Goal: Task Accomplishment & Management: Use online tool/utility

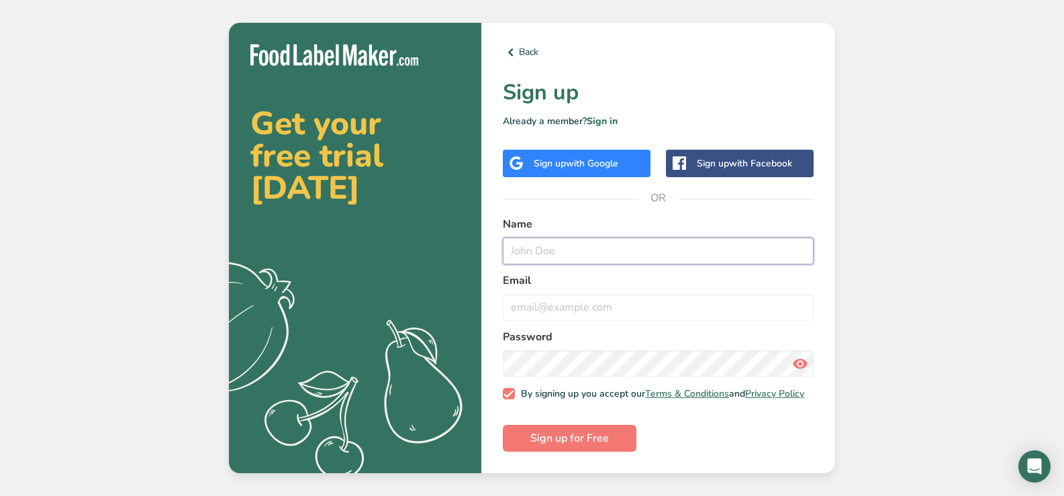
click at [616, 246] on input "text" at bounding box center [658, 251] width 311 height 27
type input "[PERSON_NAME]"
click at [597, 304] on input "email" at bounding box center [658, 307] width 311 height 27
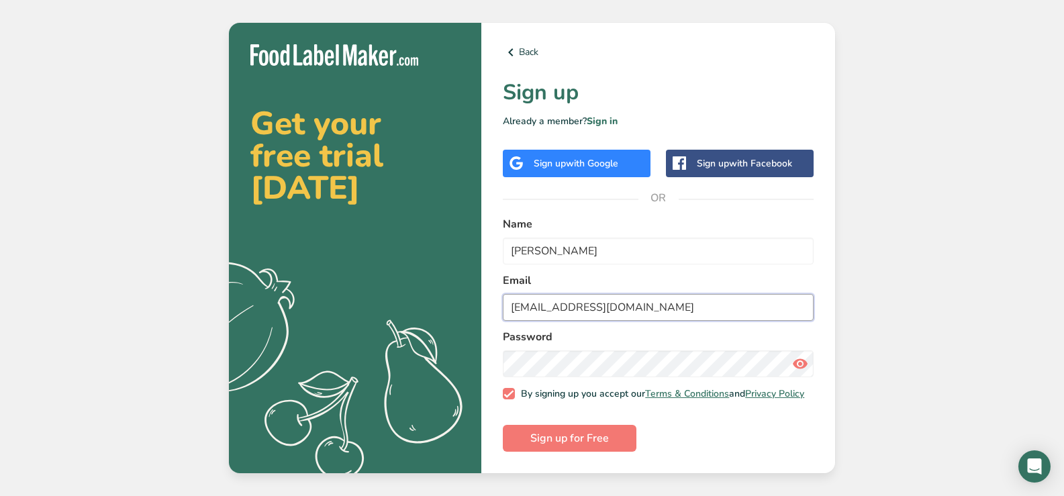
type input "[EMAIL_ADDRESS][DOMAIN_NAME]"
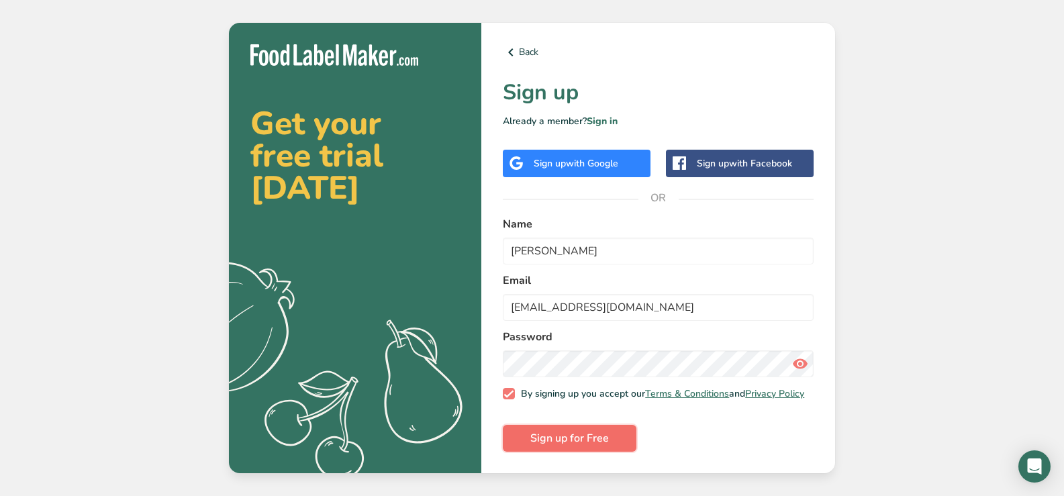
click at [582, 439] on span "Sign up for Free" at bounding box center [569, 438] width 79 height 16
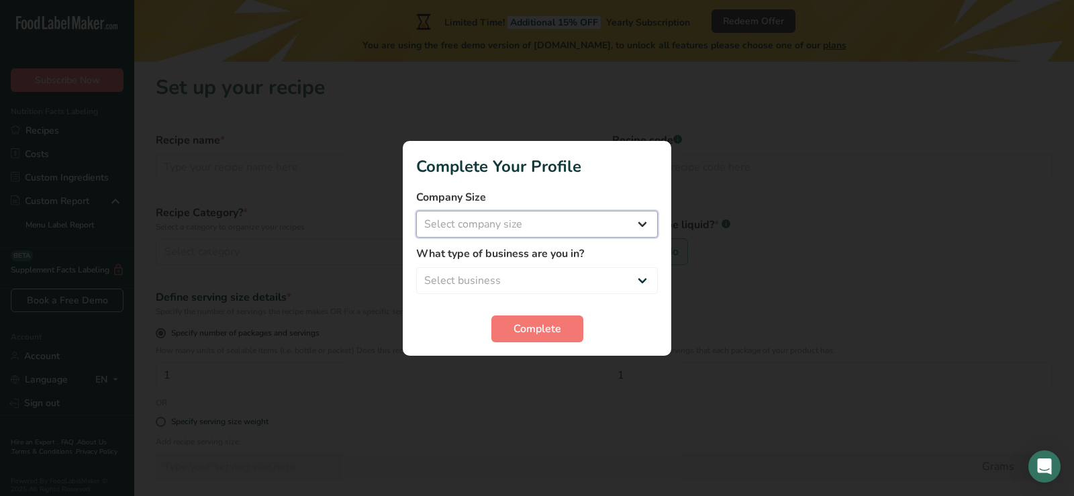
click at [510, 227] on select "Select company size Fewer than 10 Employees 10 to 50 Employees 51 to 500 Employ…" at bounding box center [537, 224] width 242 height 27
select select "3"
click at [416, 211] on select "Select company size Fewer than 10 Employees 10 to 50 Employees 51 to 500 Employ…" at bounding box center [537, 224] width 242 height 27
click at [497, 285] on select "Select business Packaged Food Manufacturer Restaurant & Cafe Bakery Meal Plans …" at bounding box center [537, 280] width 242 height 27
select select "8"
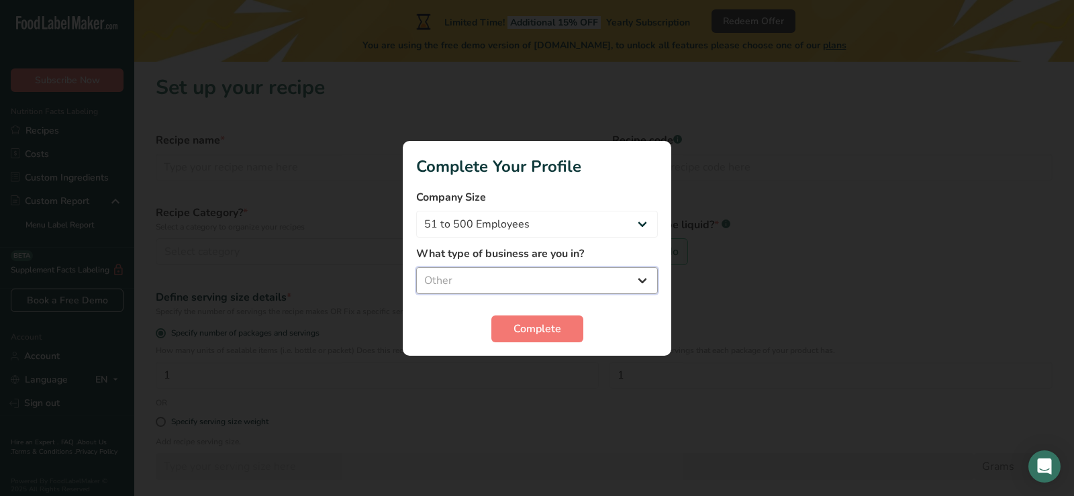
click at [416, 267] on select "Select business Packaged Food Manufacturer Restaurant & Cafe Bakery Meal Plans …" at bounding box center [537, 280] width 242 height 27
click at [530, 329] on span "Complete" at bounding box center [538, 329] width 48 height 16
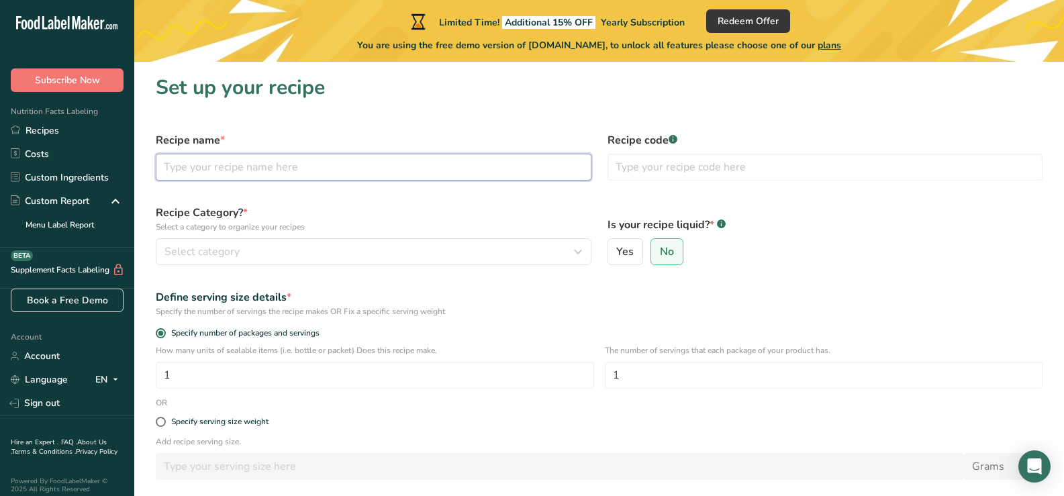
click at [283, 175] on input "text" at bounding box center [374, 167] width 436 height 27
type input "Lasagne"
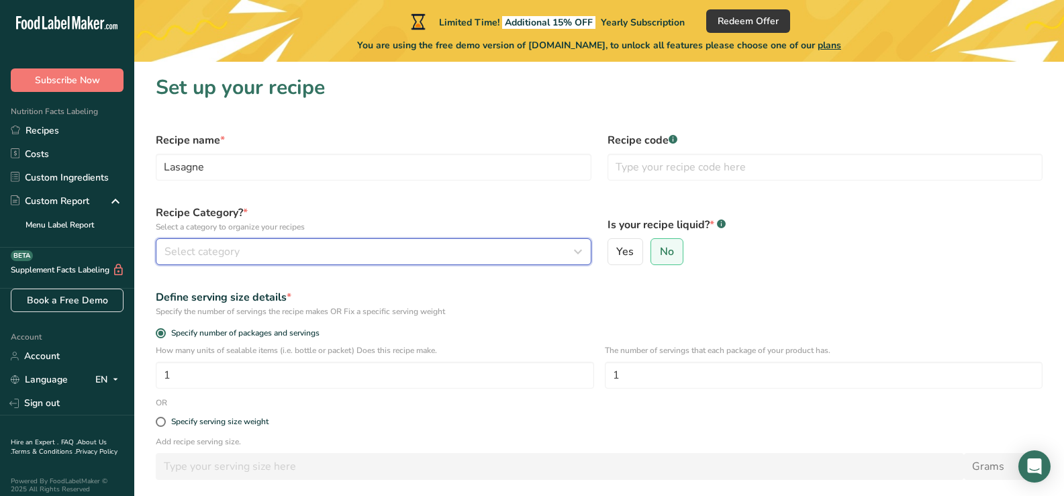
click at [305, 250] on div "Select category" at bounding box center [370, 252] width 410 height 16
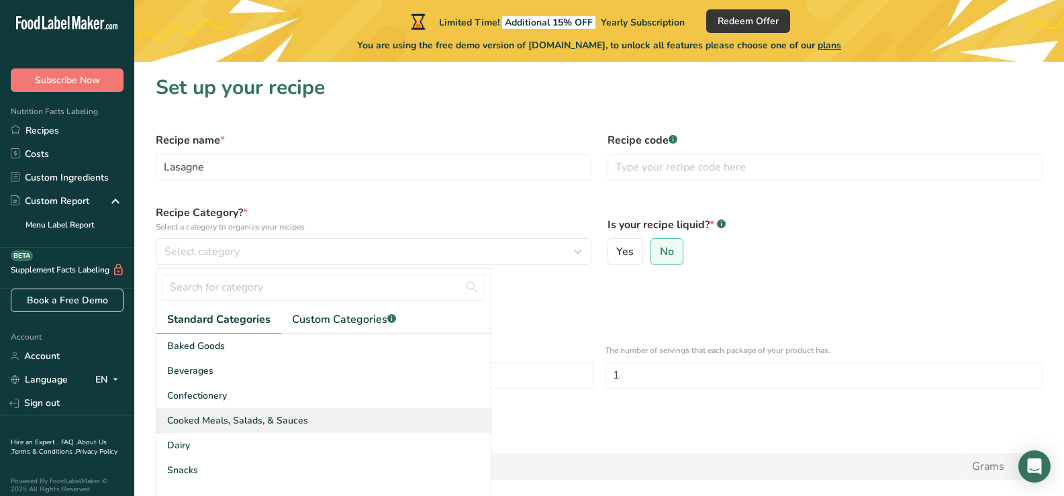
click at [212, 422] on span "Cooked Meals, Salads, & Sauces" at bounding box center [237, 421] width 141 height 14
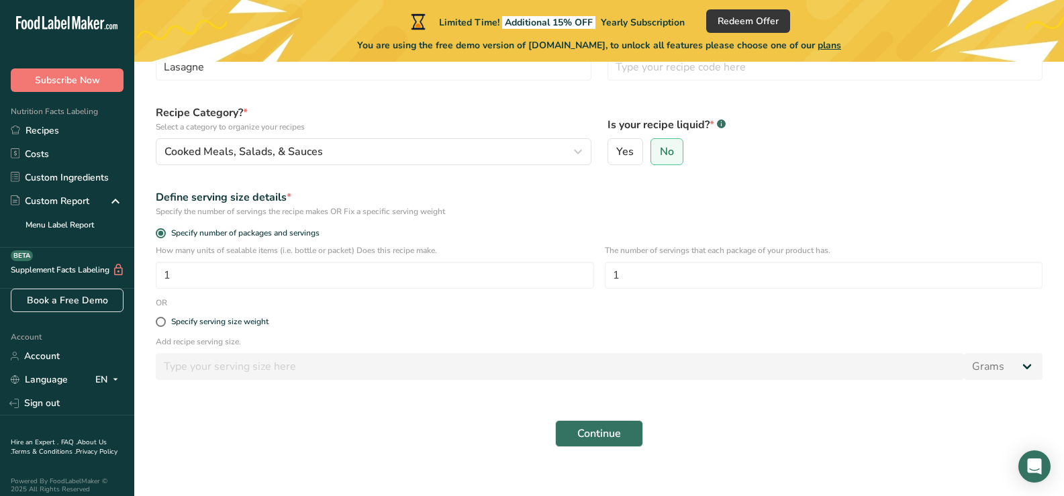
scroll to position [101, 0]
click at [221, 273] on input "1" at bounding box center [375, 274] width 438 height 27
type input "1"
click at [626, 271] on input "1" at bounding box center [824, 274] width 438 height 27
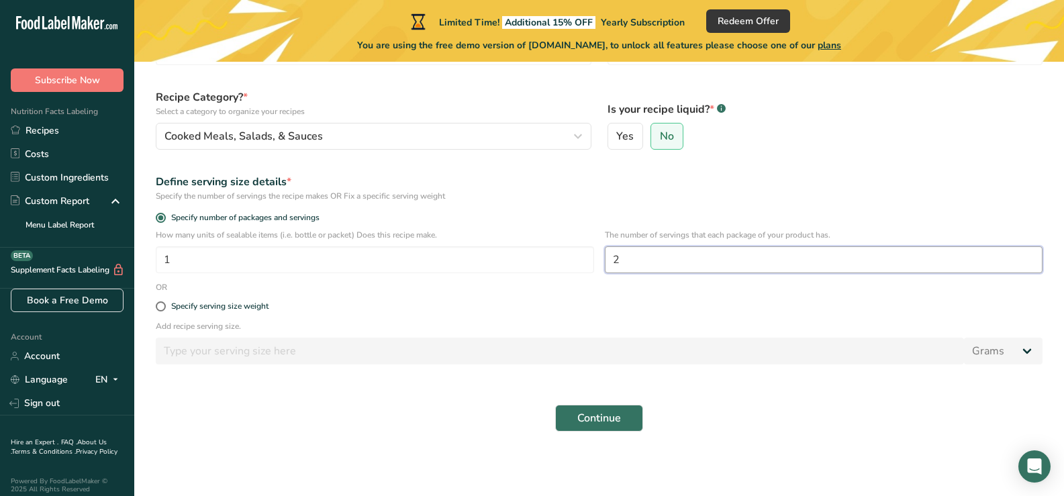
type input "2"
click at [603, 418] on span "Continue" at bounding box center [600, 418] width 44 height 16
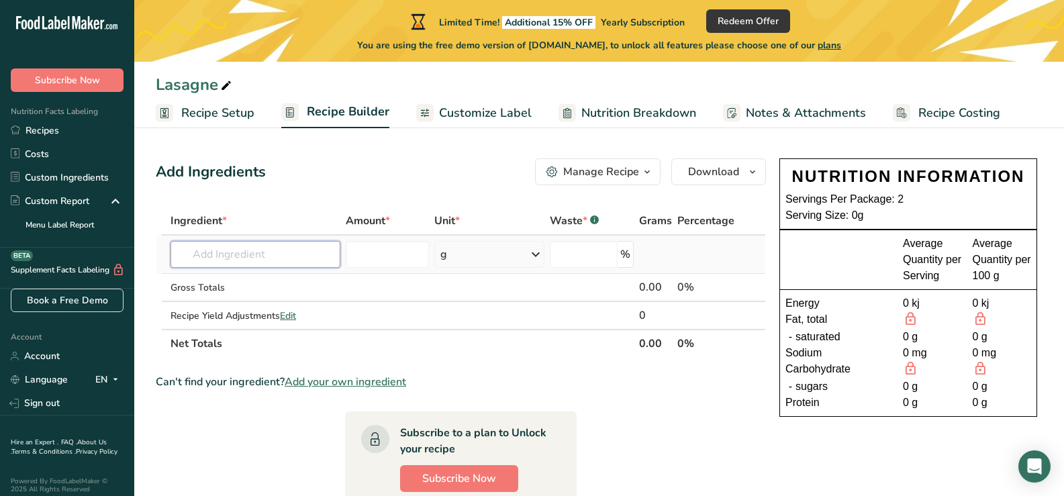
click at [214, 252] on input "text" at bounding box center [256, 254] width 170 height 27
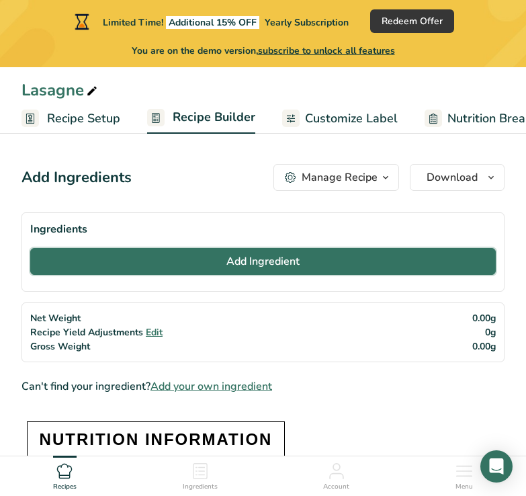
click at [205, 259] on button "Add Ingredient" at bounding box center [262, 261] width 465 height 27
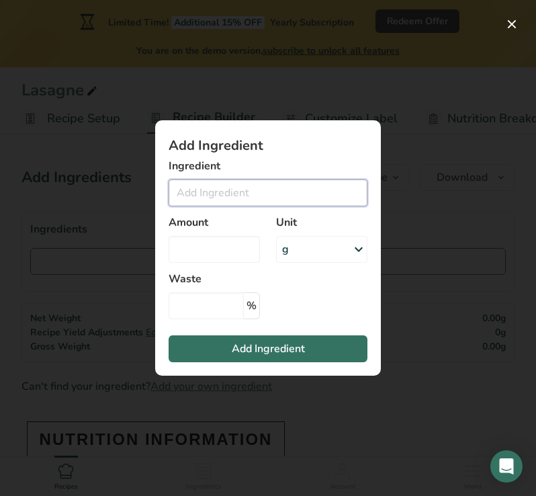
click at [205, 193] on input "Add ingredient modal" at bounding box center [268, 192] width 199 height 27
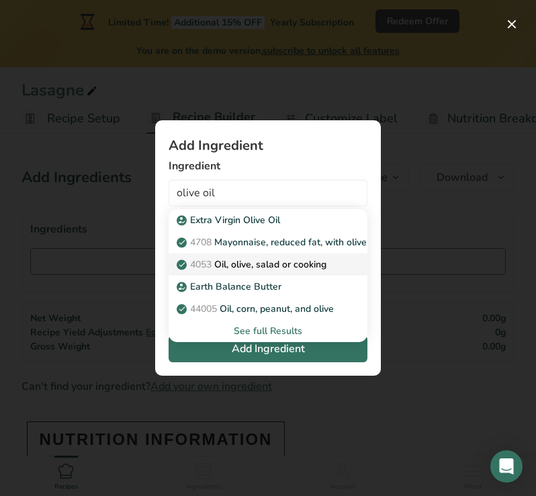
click at [224, 263] on p "4053 Oil, olive, salad or cooking" at bounding box center [252, 264] width 147 height 14
type input "Oil, olive, salad or cooking"
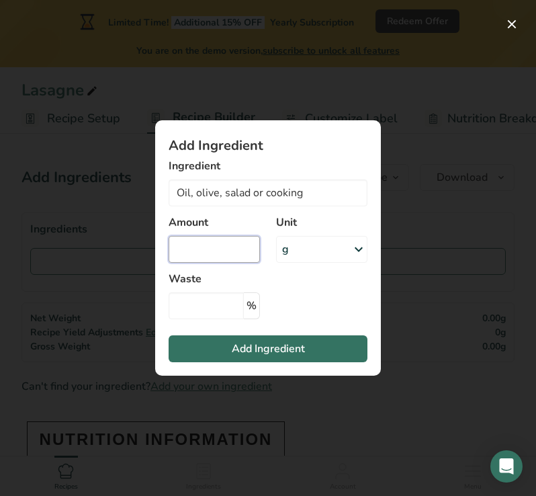
click at [216, 246] on input "Add ingredient modal" at bounding box center [214, 249] width 91 height 27
type input "30"
click at [360, 246] on icon "Add ingredient modal" at bounding box center [359, 249] width 16 height 24
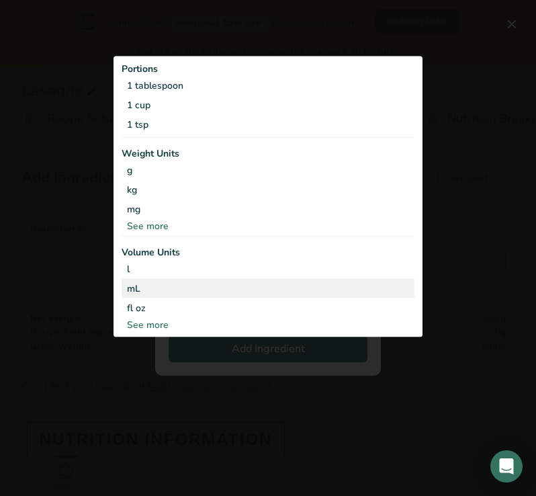
click at [182, 290] on div "mL" at bounding box center [268, 288] width 282 height 14
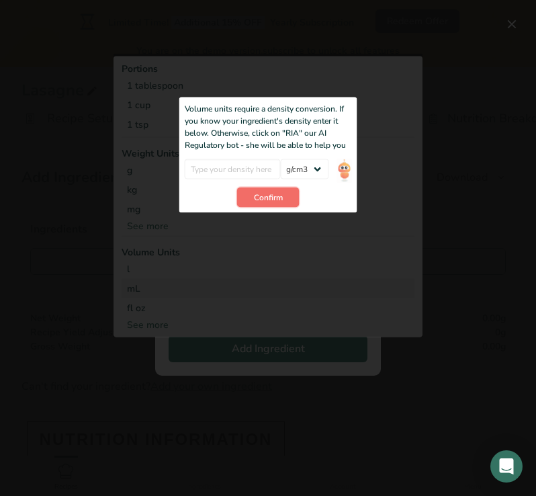
click at [270, 199] on span "Confirm" at bounding box center [268, 197] width 29 height 12
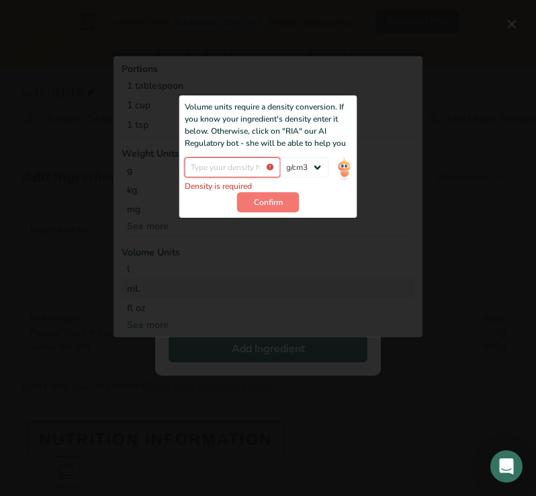
click at [248, 165] on input "Add ingredient modal" at bounding box center [233, 167] width 96 height 20
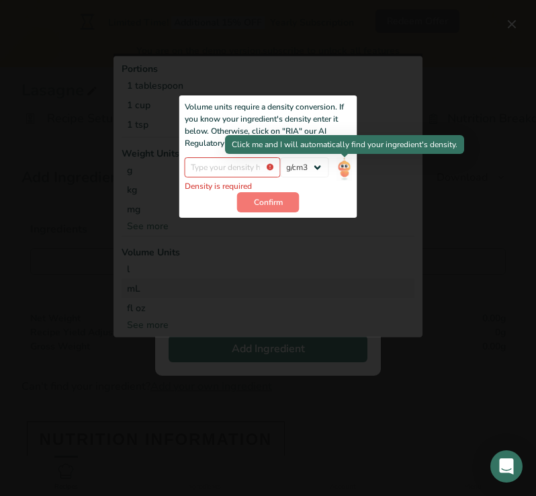
click at [338, 165] on img "Add ingredient modal" at bounding box center [343, 169] width 15 height 24
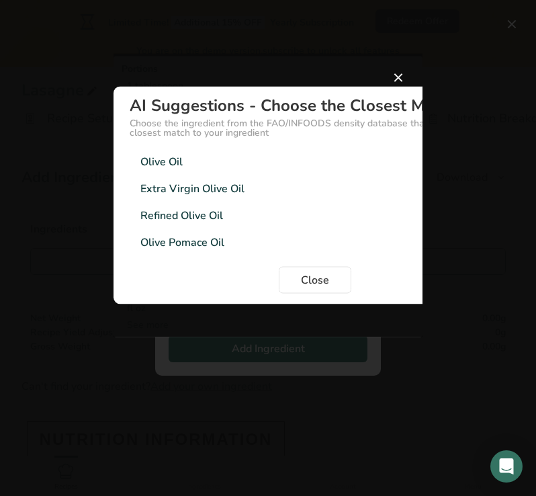
click at [173, 164] on div "Olive Oil" at bounding box center [161, 161] width 42 height 16
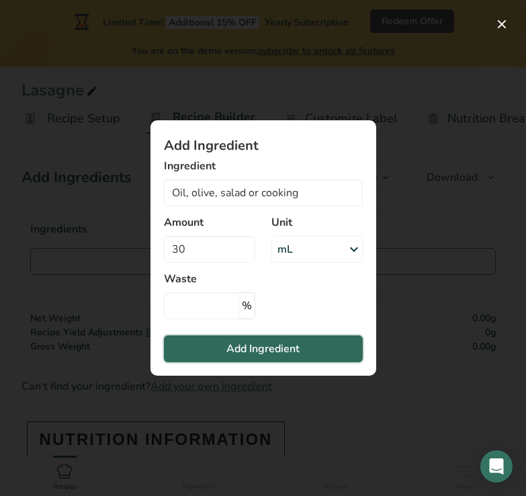
click at [277, 348] on span "Add Ingredient" at bounding box center [262, 348] width 73 height 16
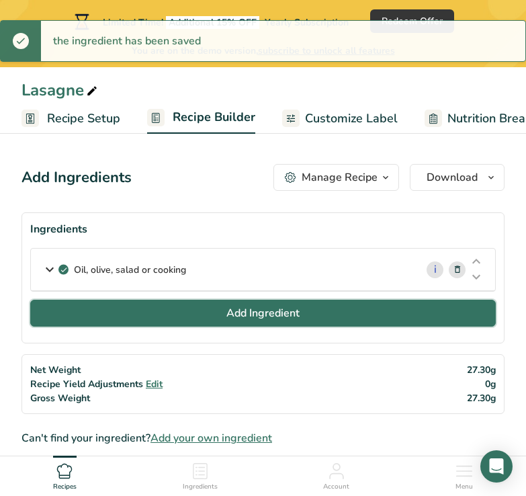
click at [191, 314] on button "Add Ingredient" at bounding box center [262, 312] width 465 height 27
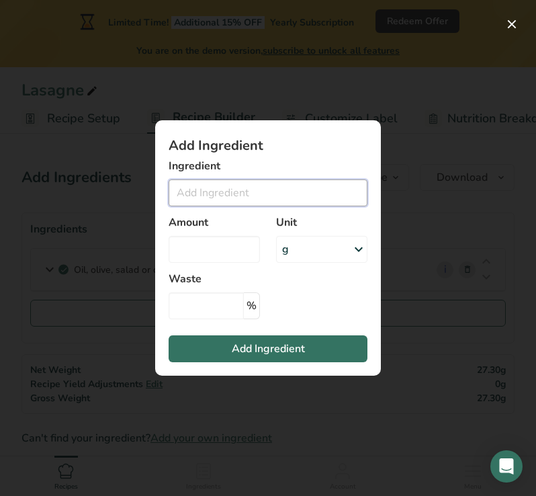
click at [197, 193] on input "Add ingredient modal" at bounding box center [268, 192] width 199 height 27
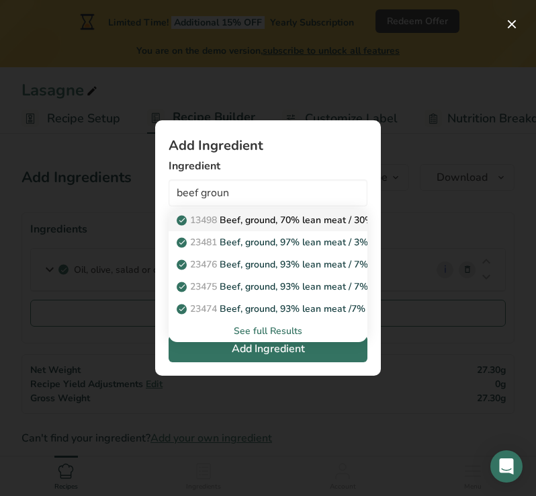
click at [232, 221] on p "13498 Beef, ground, 70% lean meat / 30% fat, raw" at bounding box center [294, 220] width 230 height 14
type input "Beef, ground, 70% lean meat / 30% fat, raw"
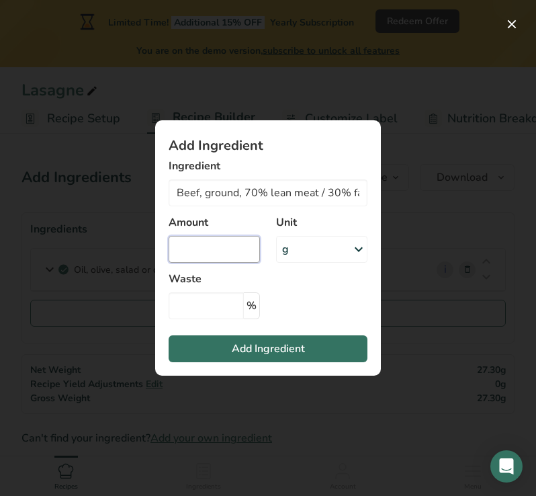
click at [225, 249] on input "Add ingredient modal" at bounding box center [214, 249] width 91 height 27
type input "250"
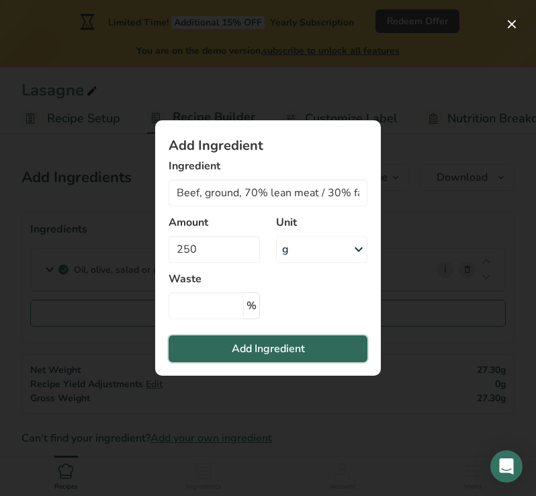
click at [274, 341] on span "Add Ingredient" at bounding box center [268, 348] width 73 height 16
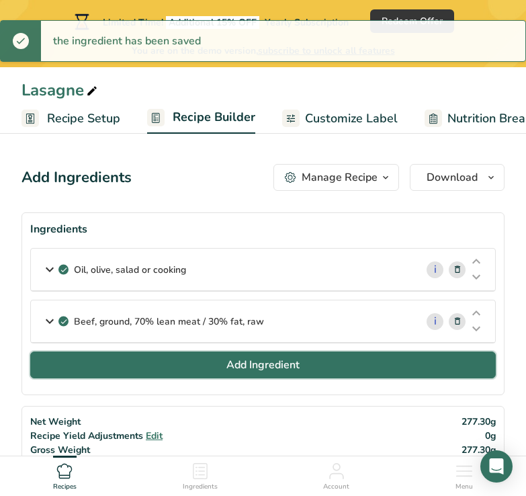
click at [187, 363] on button "Add Ingredient" at bounding box center [262, 364] width 465 height 27
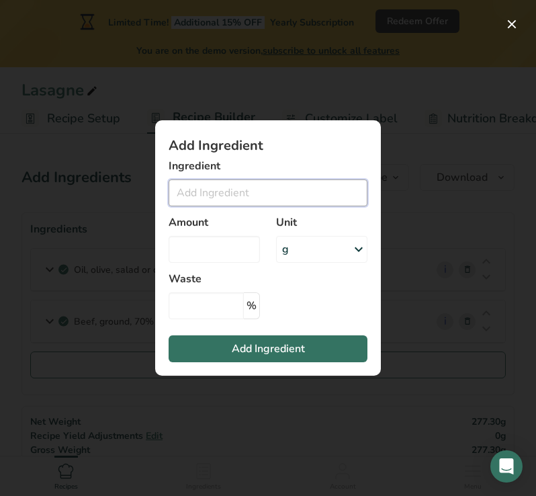
click at [183, 191] on input "Add ingredient modal" at bounding box center [268, 192] width 199 height 27
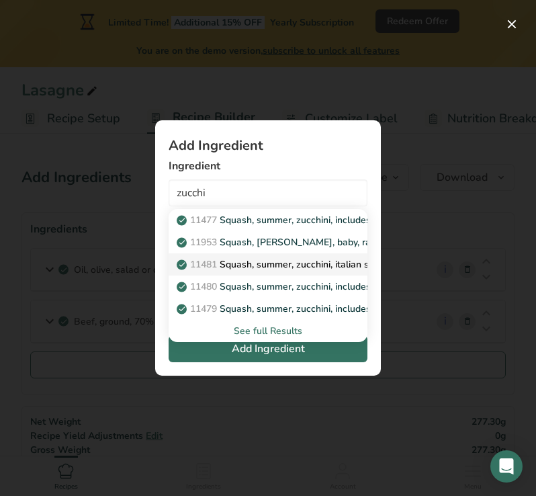
click at [258, 261] on p "11481 Squash, summer, zucchini, italian style, canned" at bounding box center [300, 264] width 242 height 14
type input "Squash, summer, zucchini, italian style, canned"
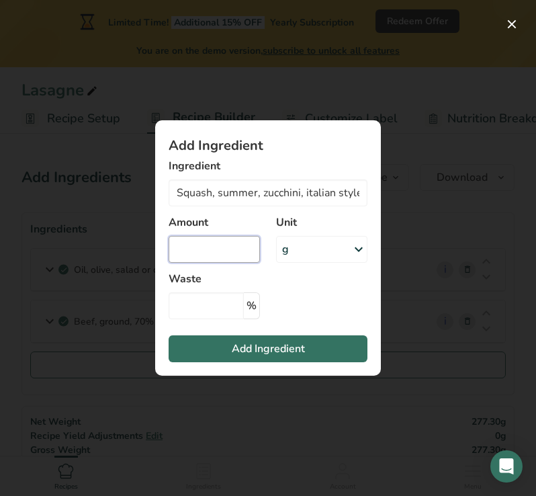
click at [242, 253] on input "Add ingredient modal" at bounding box center [214, 249] width 91 height 27
click at [358, 250] on icon "Add ingredient modal" at bounding box center [359, 249] width 16 height 24
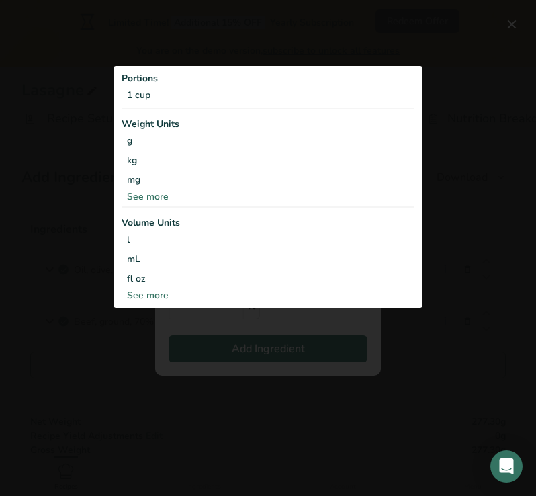
click at [142, 296] on div "See more" at bounding box center [268, 295] width 293 height 14
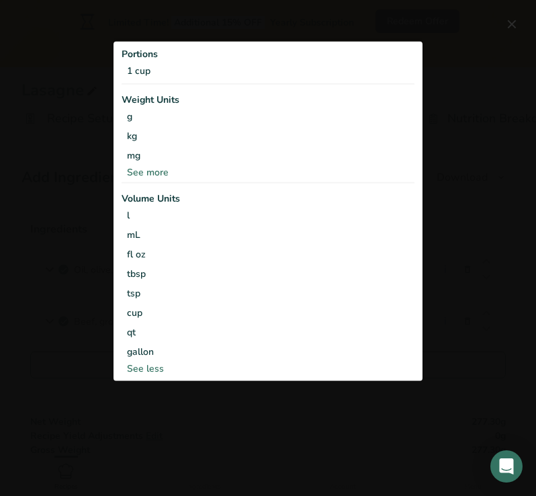
click at [144, 369] on div "See less" at bounding box center [268, 368] width 293 height 14
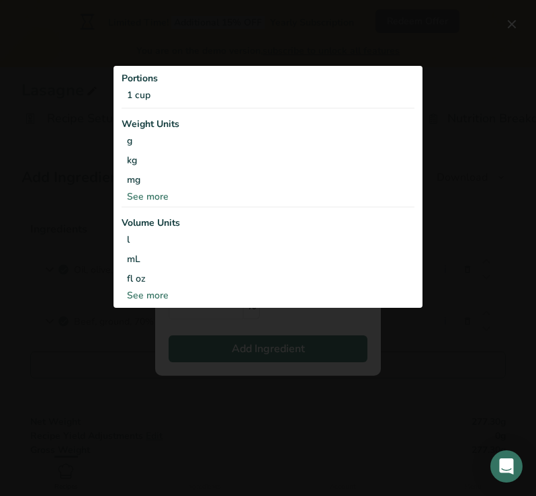
click at [438, 185] on div "Add ingredient modal" at bounding box center [268, 248] width 536 height 496
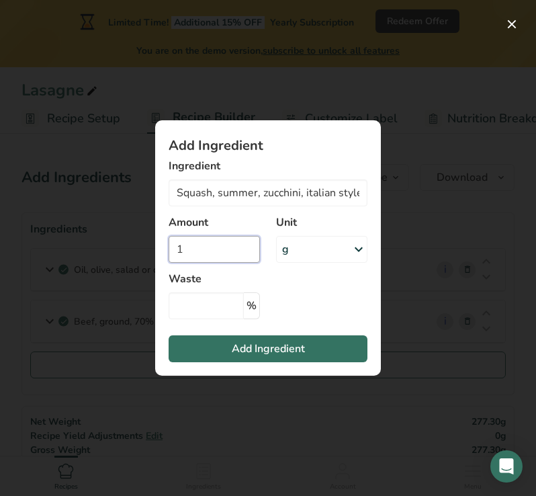
click at [224, 248] on input "1" at bounding box center [214, 249] width 91 height 27
type input "100"
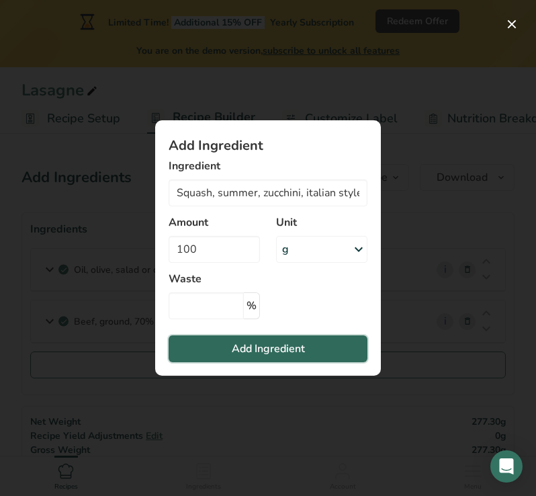
click at [259, 342] on span "Add Ingredient" at bounding box center [268, 348] width 73 height 16
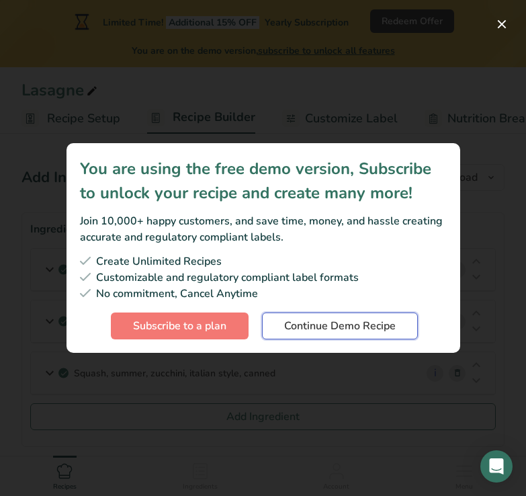
click at [310, 324] on span "Continue Demo Recipe" at bounding box center [339, 326] width 111 height 16
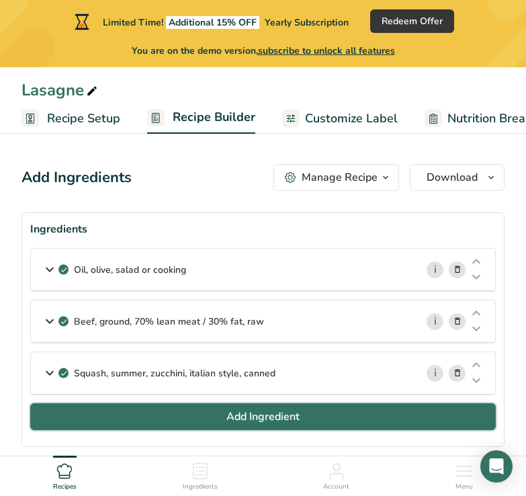
click at [250, 423] on span "Add Ingredient" at bounding box center [262, 416] width 73 height 16
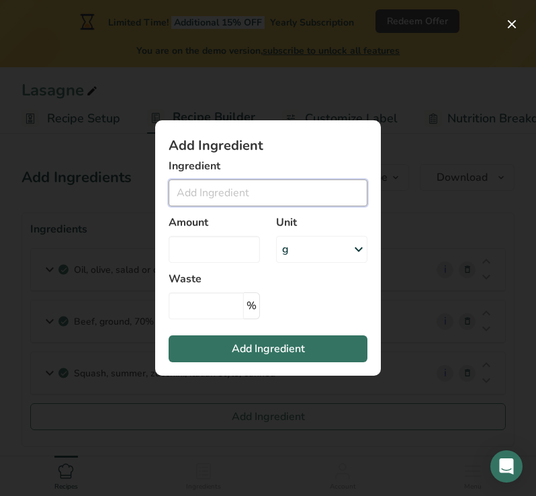
click at [213, 195] on input "Add ingredient modal" at bounding box center [268, 192] width 199 height 27
type input "c"
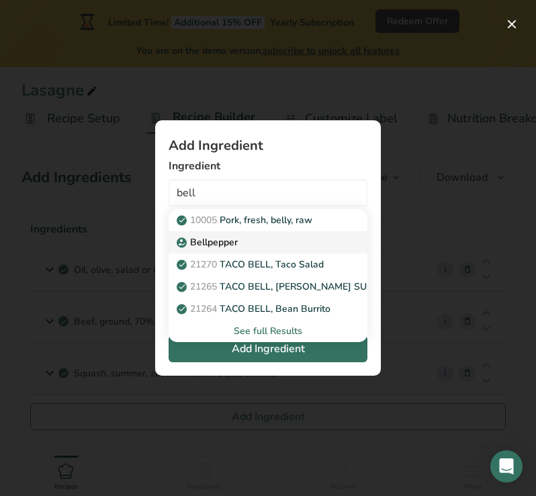
click at [214, 239] on p "Bellpepper" at bounding box center [208, 242] width 58 height 14
type input "Bellpepper"
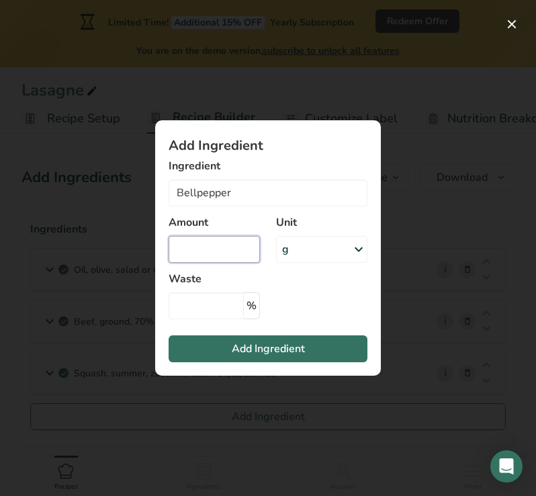
click at [215, 250] on input "Add ingredient modal" at bounding box center [214, 249] width 91 height 27
type input "100"
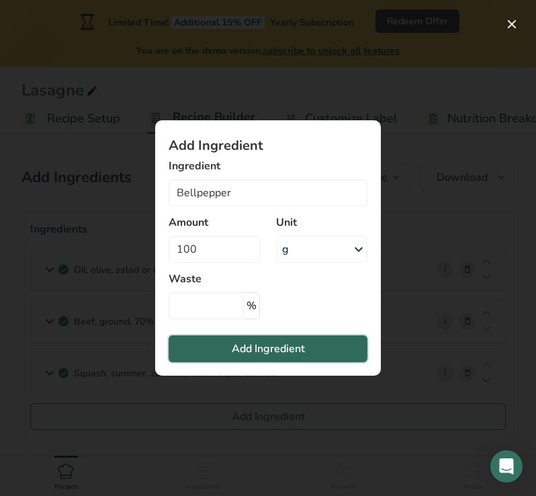
click at [283, 348] on span "Add Ingredient" at bounding box center [268, 348] width 73 height 16
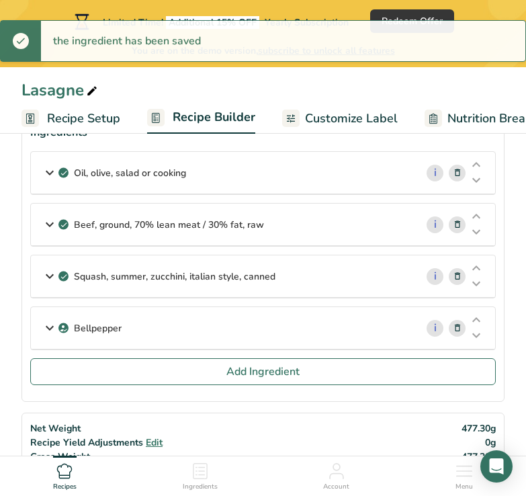
scroll to position [97, 0]
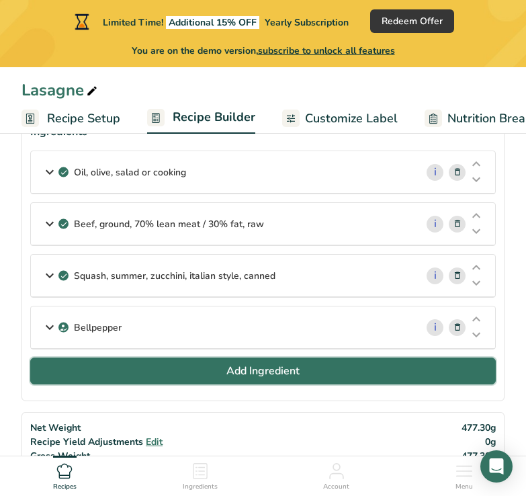
click at [255, 373] on span "Add Ingredient" at bounding box center [262, 371] width 73 height 16
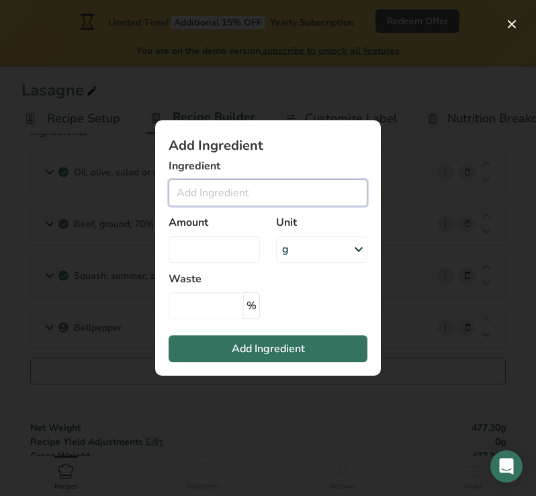
click at [230, 195] on input "Add ingredient modal" at bounding box center [268, 192] width 199 height 27
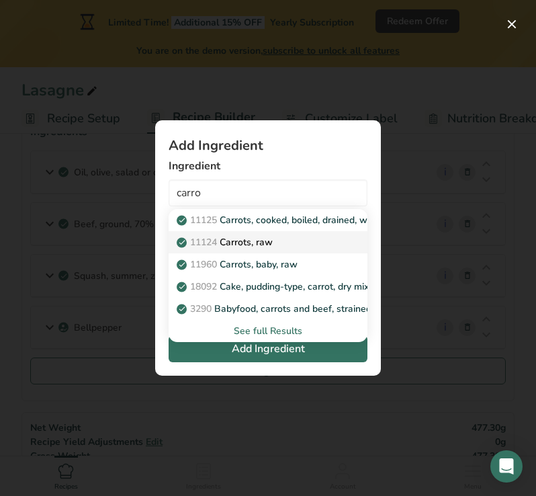
click at [248, 236] on p "11124 [GEOGRAPHIC_DATA], raw" at bounding box center [225, 242] width 93 height 14
type input "Carrots, raw"
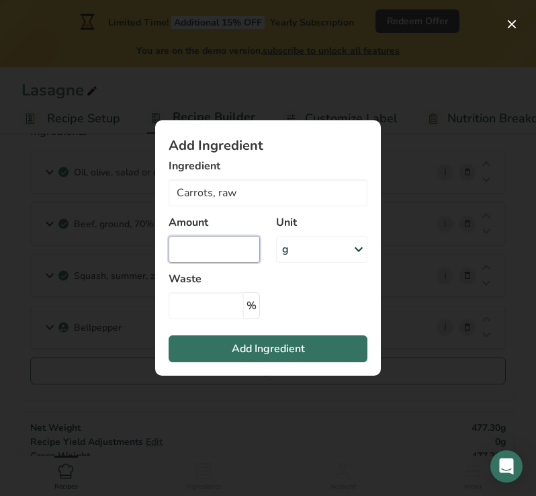
click at [240, 257] on input "Add ingredient modal" at bounding box center [214, 249] width 91 height 27
type input "100"
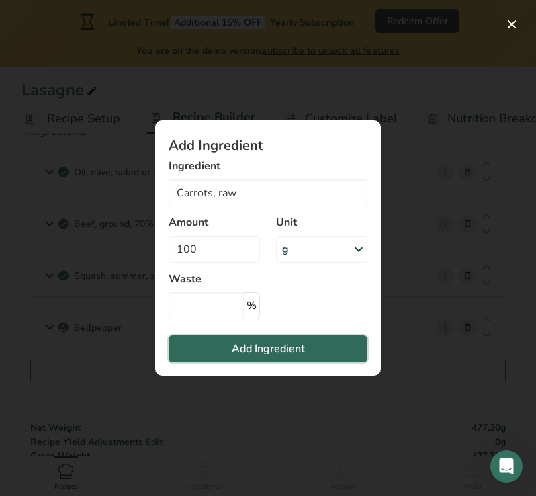
click at [270, 347] on span "Add Ingredient" at bounding box center [268, 348] width 73 height 16
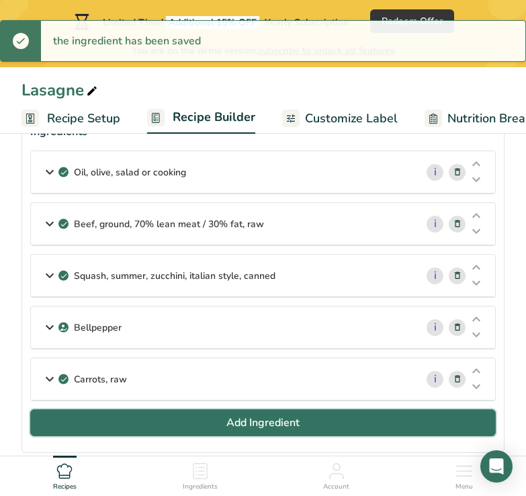
click at [259, 418] on span "Add Ingredient" at bounding box center [262, 422] width 73 height 16
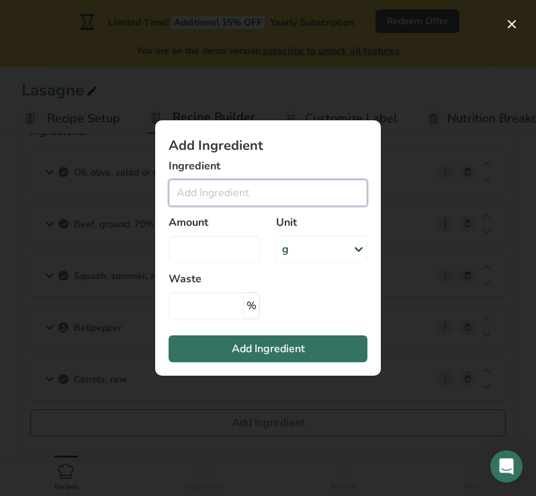
click at [195, 200] on input "Add ingredient modal" at bounding box center [268, 192] width 199 height 27
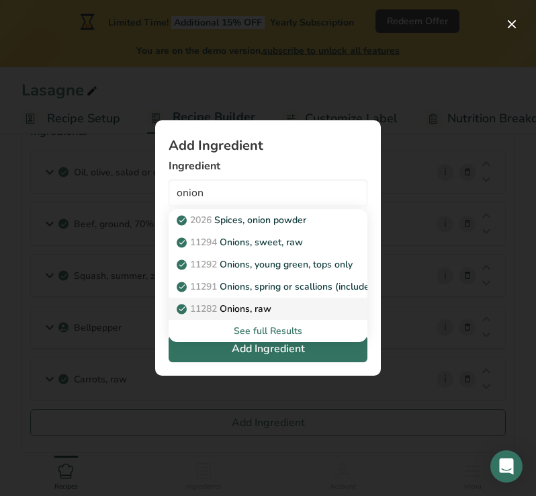
click at [226, 305] on p "11282 Onions, raw" at bounding box center [225, 309] width 92 height 14
type input "Onions, raw"
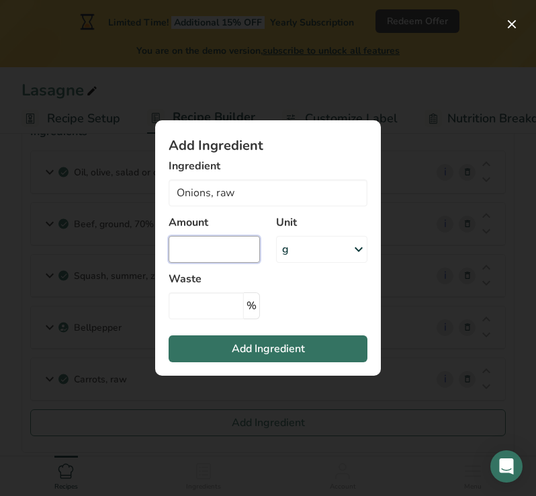
click at [219, 250] on input "Add ingredient modal" at bounding box center [214, 249] width 91 height 27
type input "50"
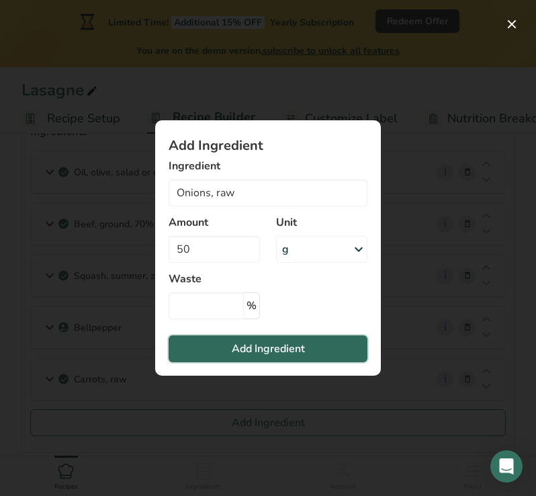
click at [262, 344] on span "Add Ingredient" at bounding box center [268, 348] width 73 height 16
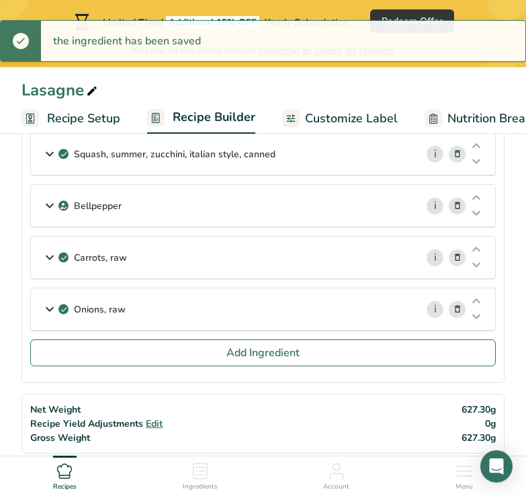
scroll to position [221, 0]
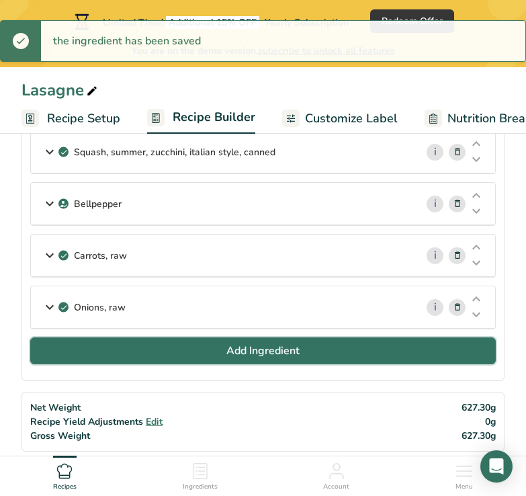
click at [262, 347] on span "Add Ingredient" at bounding box center [262, 350] width 73 height 16
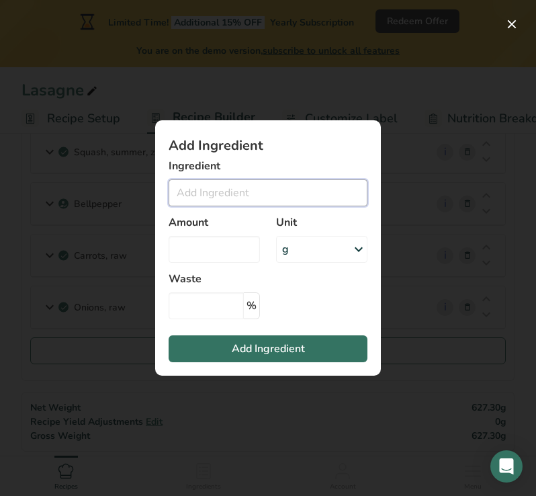
click at [223, 195] on input "Add ingredient modal" at bounding box center [268, 192] width 199 height 27
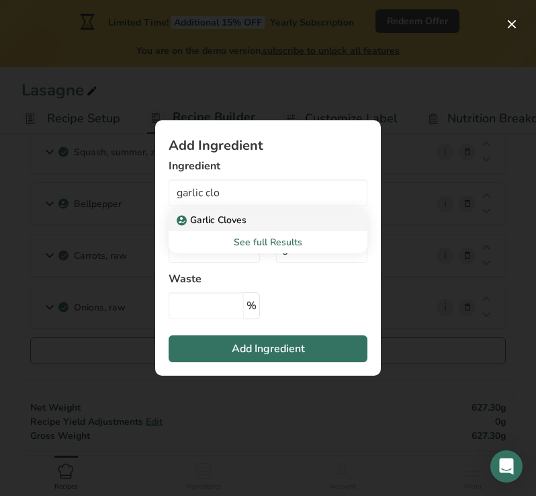
click at [218, 219] on p "Garlic Cloves" at bounding box center [212, 220] width 67 height 14
type input "Garlic Cloves"
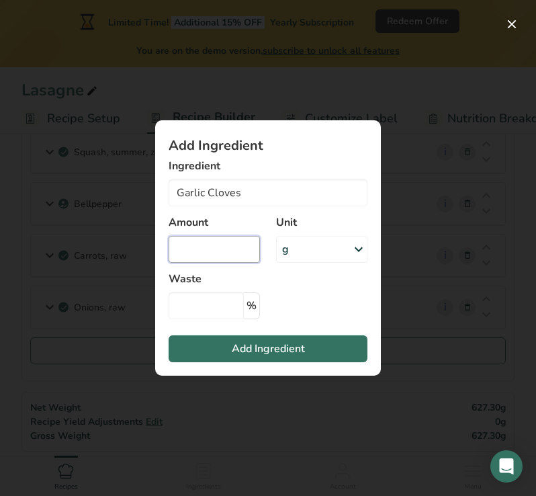
click at [216, 250] on input "Add ingredient modal" at bounding box center [214, 249] width 91 height 27
click at [353, 251] on icon "Add ingredient modal" at bounding box center [359, 249] width 16 height 24
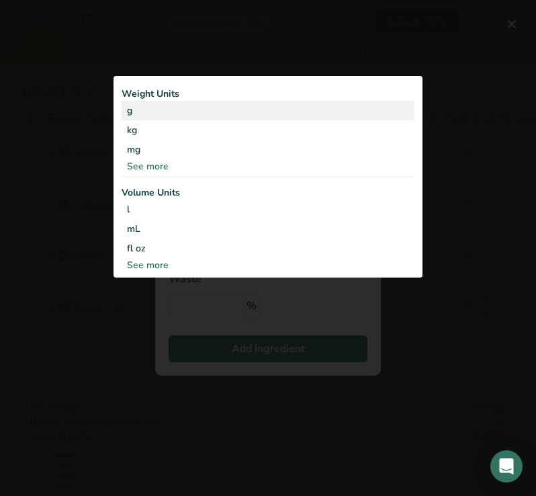
click at [168, 109] on div "g" at bounding box center [268, 110] width 293 height 19
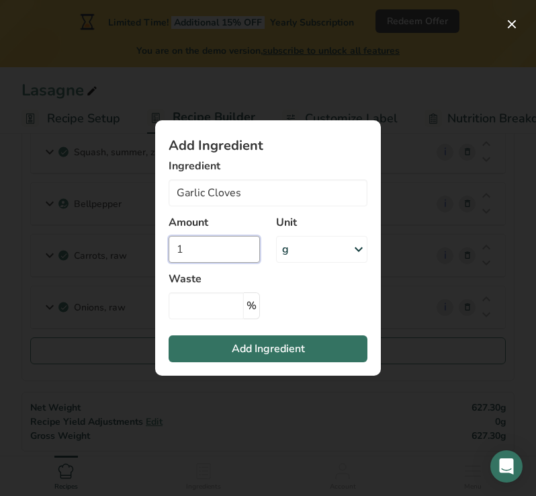
click at [215, 242] on input "1" at bounding box center [214, 249] width 91 height 27
type input "20"
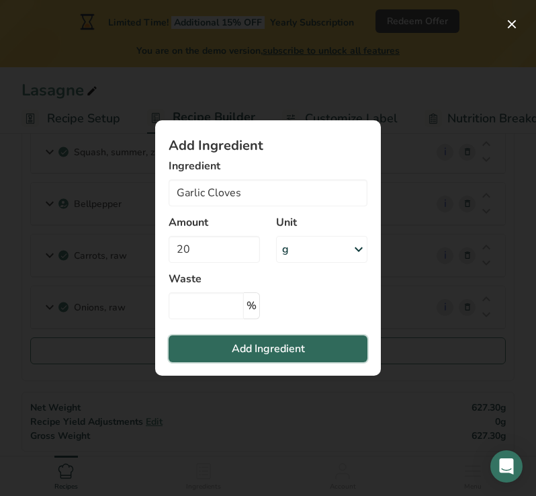
click at [258, 351] on span "Add Ingredient" at bounding box center [268, 348] width 73 height 16
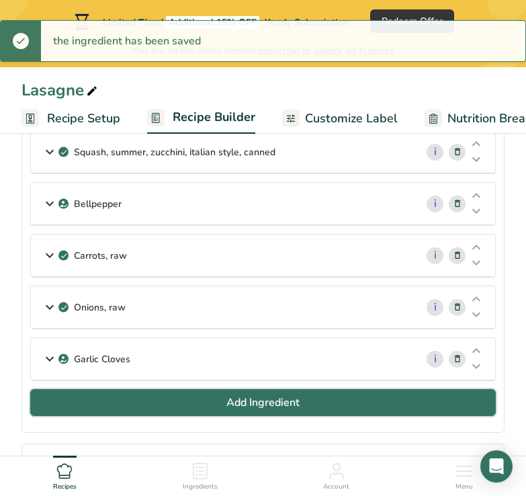
click at [261, 401] on span "Add Ingredient" at bounding box center [262, 402] width 73 height 16
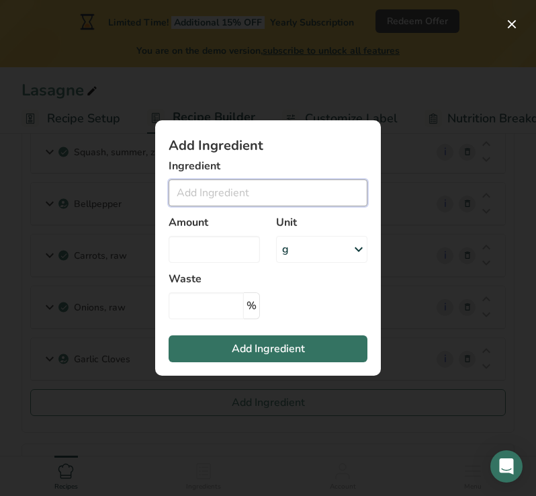
click at [214, 190] on input "Add ingredient modal" at bounding box center [268, 192] width 199 height 27
type input "p"
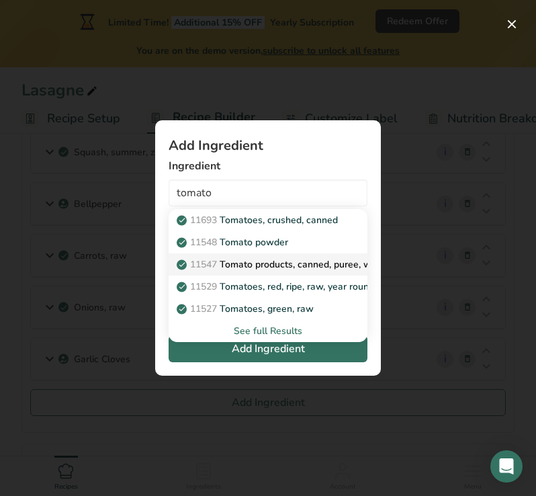
click at [247, 261] on p "11547 Tomato products, canned, puree, without salt added" at bounding box center [311, 264] width 265 height 14
type input "Tomato products, canned, puree, without salt added"
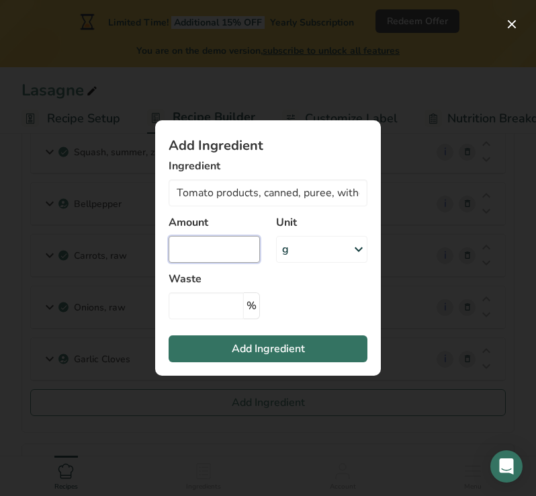
click at [242, 251] on input "Add ingredient modal" at bounding box center [214, 249] width 91 height 27
type input "300"
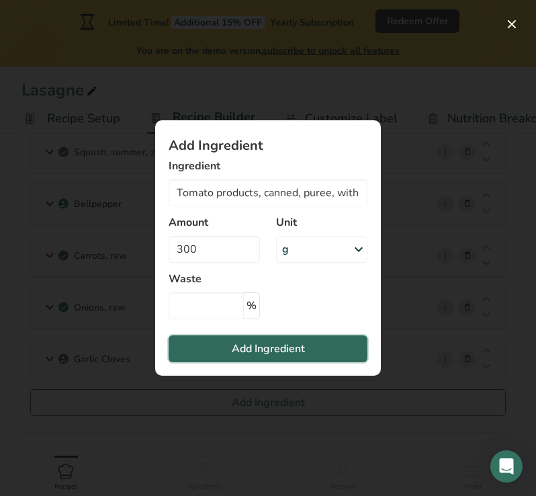
click at [259, 347] on span "Add Ingredient" at bounding box center [268, 348] width 73 height 16
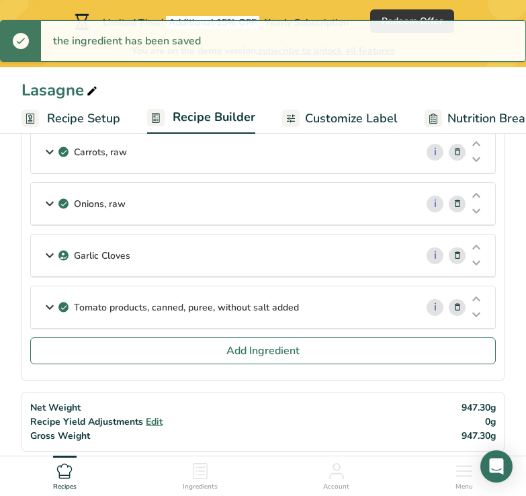
scroll to position [325, 0]
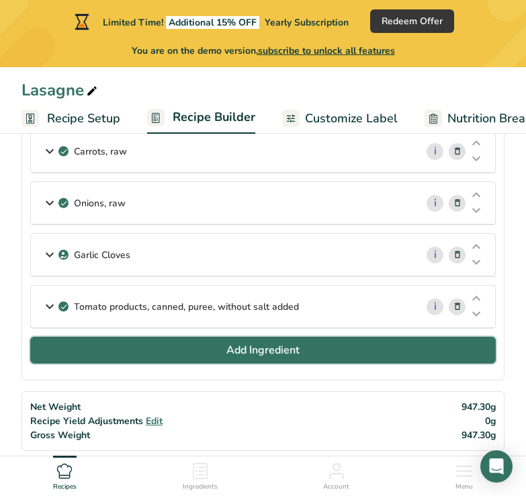
click at [255, 353] on span "Add Ingredient" at bounding box center [262, 350] width 73 height 16
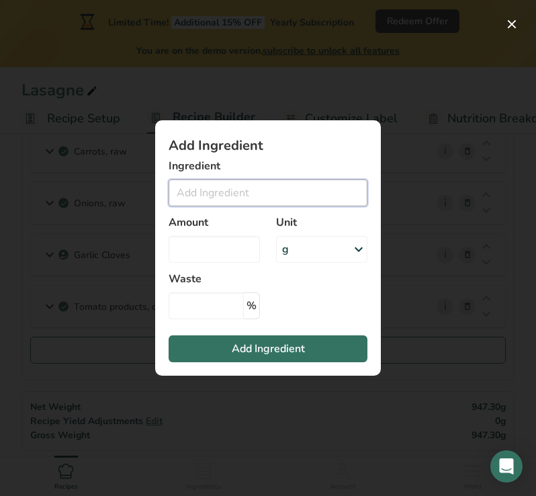
click at [220, 199] on input "Add ingredient modal" at bounding box center [268, 192] width 199 height 27
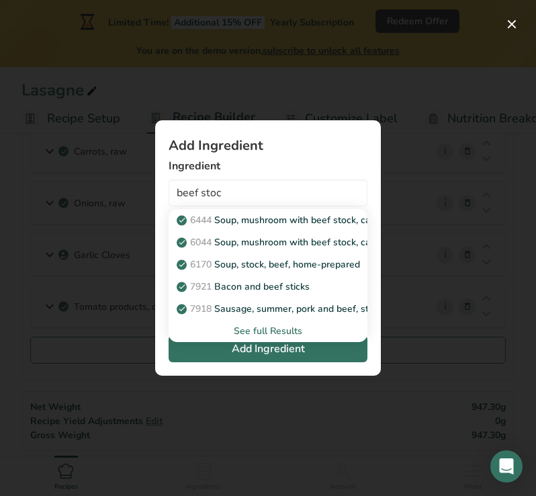
click at [248, 336] on div "See full Results" at bounding box center [267, 331] width 177 height 14
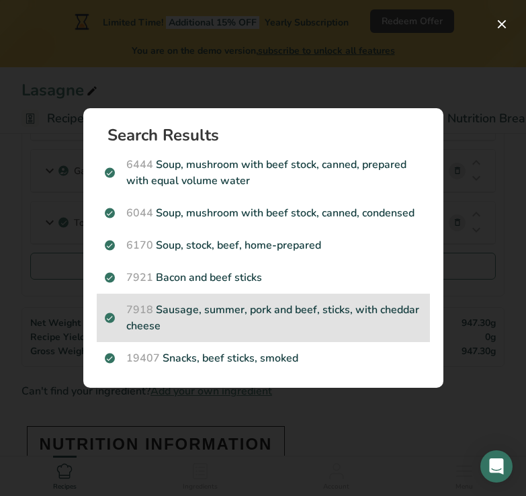
scroll to position [408, 0]
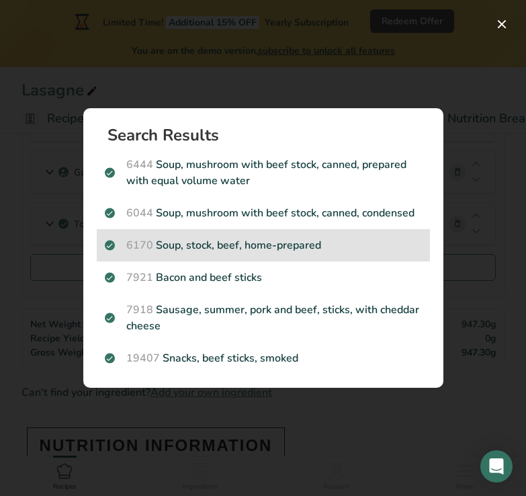
click at [214, 251] on p "6170 Soup, stock, beef, home-prepared" at bounding box center [263, 245] width 317 height 16
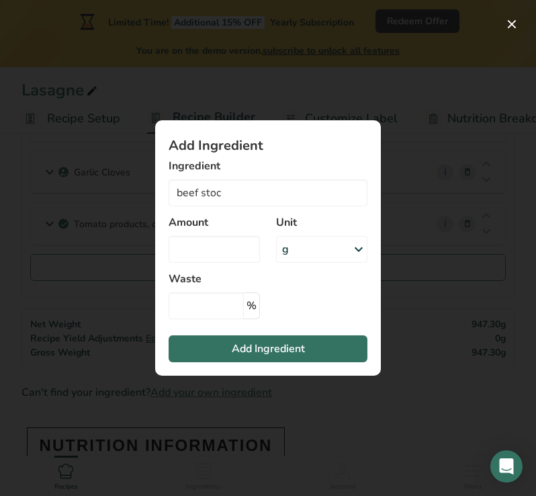
type input "Soup, stock, beef, home-prepared"
click at [214, 251] on input "Add ingredient modal" at bounding box center [214, 249] width 91 height 27
type input "100"
click at [356, 250] on icon "Add ingredient modal" at bounding box center [359, 249] width 16 height 24
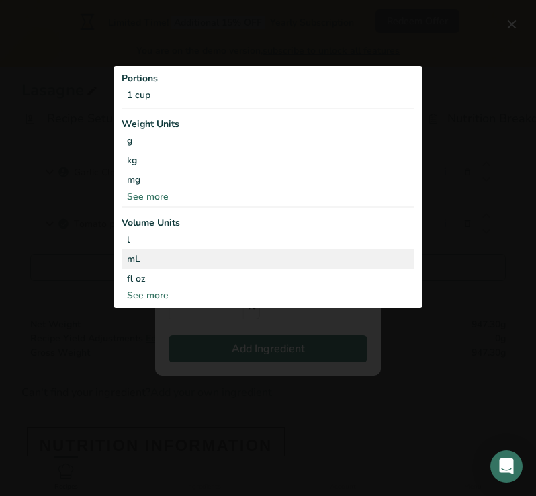
click at [198, 267] on div "mL Volume units require a density conversion. If you know your ingredient's den…" at bounding box center [268, 258] width 293 height 19
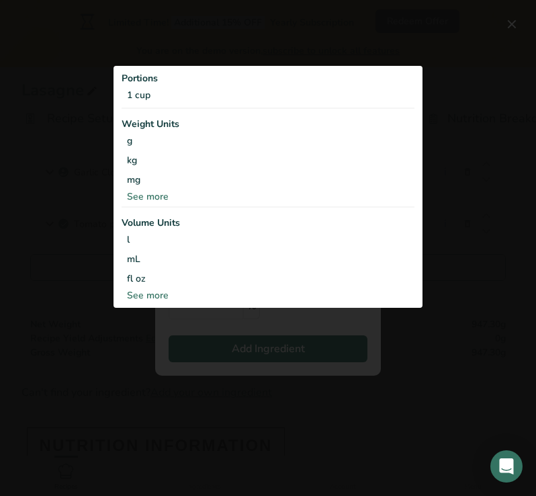
click at [263, 336] on div "Add ingredient modal" at bounding box center [268, 248] width 536 height 496
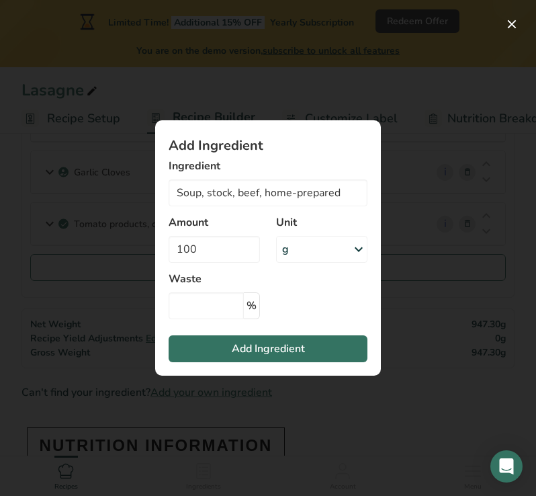
click at [358, 246] on icon "Add ingredient modal" at bounding box center [359, 249] width 16 height 24
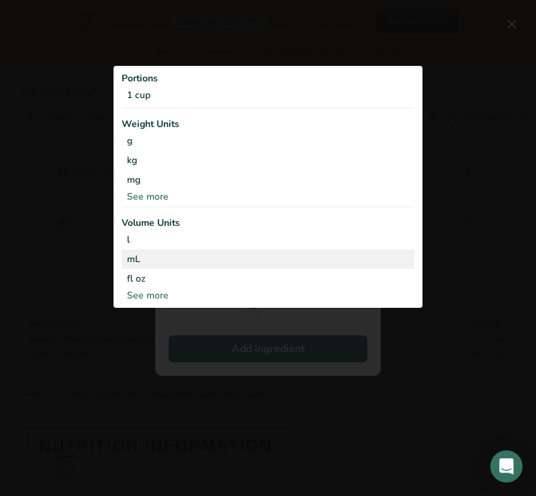
click at [237, 265] on div "mL" at bounding box center [268, 259] width 282 height 14
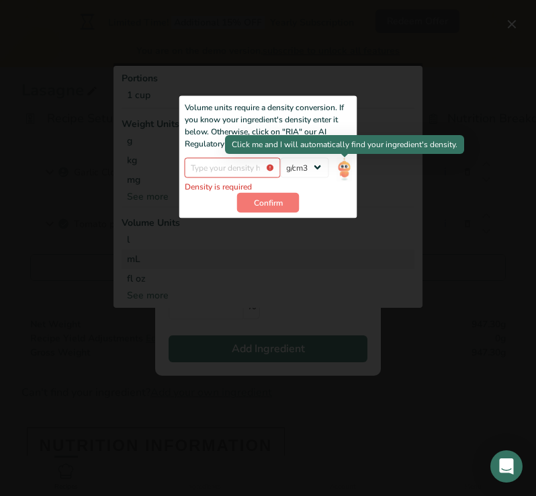
click at [340, 171] on img "Add ingredient modal" at bounding box center [343, 169] width 15 height 24
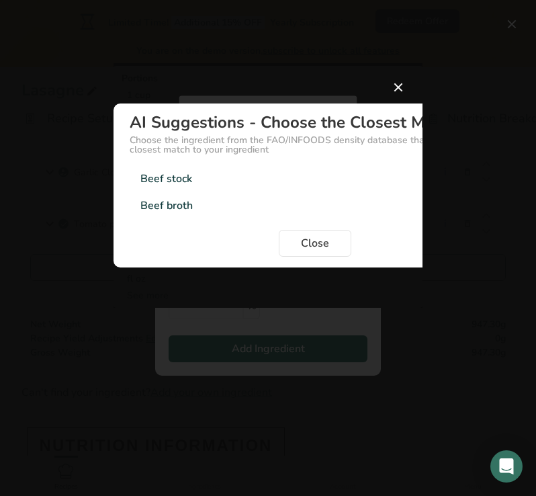
click at [229, 176] on div "Beef stock 1.01g/cm3" at bounding box center [315, 178] width 371 height 27
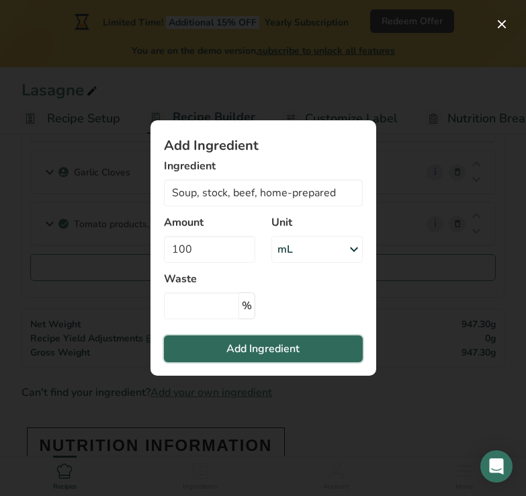
click at [250, 344] on span "Add Ingredient" at bounding box center [262, 348] width 73 height 16
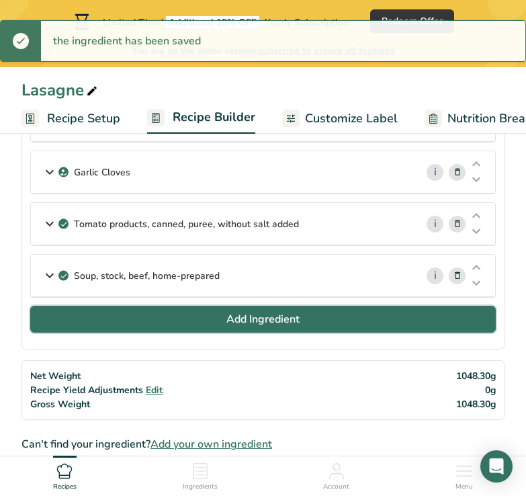
click at [248, 321] on span "Add Ingredient" at bounding box center [262, 319] width 73 height 16
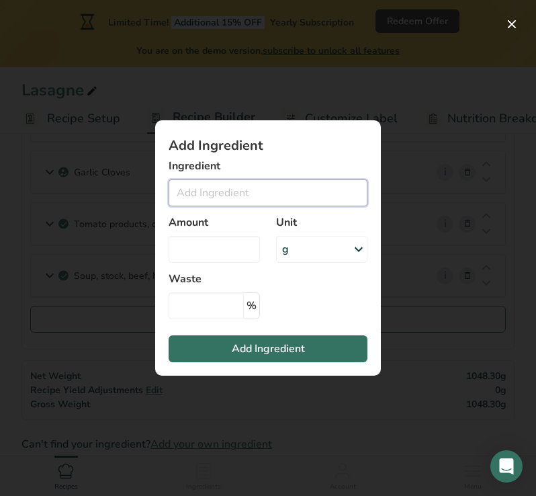
click at [218, 191] on input "Add ingredient modal" at bounding box center [268, 192] width 199 height 27
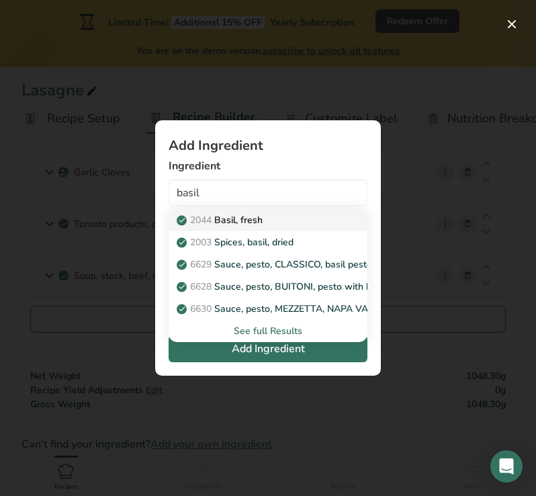
click at [229, 218] on p "2044 Basil, fresh" at bounding box center [220, 220] width 83 height 14
type input "Basil, fresh"
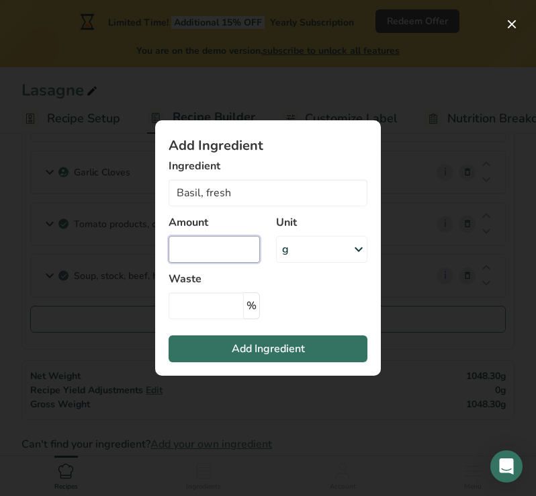
click at [233, 251] on input "Add ingredient modal" at bounding box center [214, 249] width 91 height 27
type input "20"
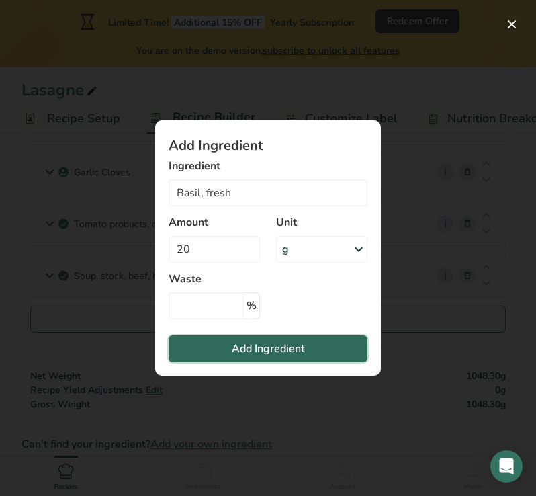
click at [274, 346] on span "Add Ingredient" at bounding box center [268, 348] width 73 height 16
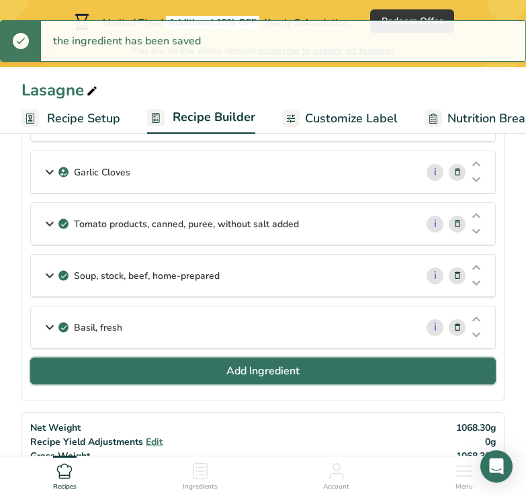
click at [270, 369] on span "Add Ingredient" at bounding box center [262, 371] width 73 height 16
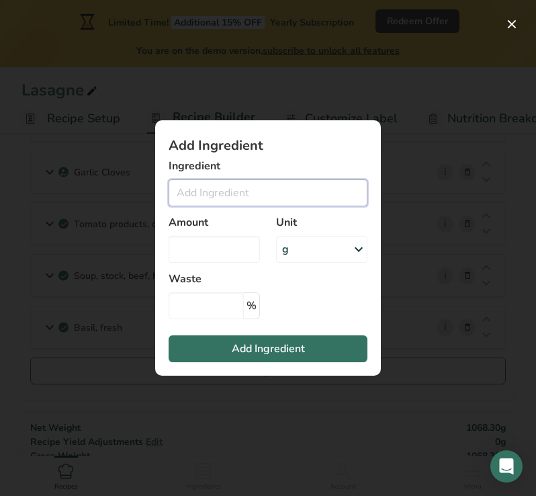
click at [245, 193] on input "Add ingredient modal" at bounding box center [268, 192] width 199 height 27
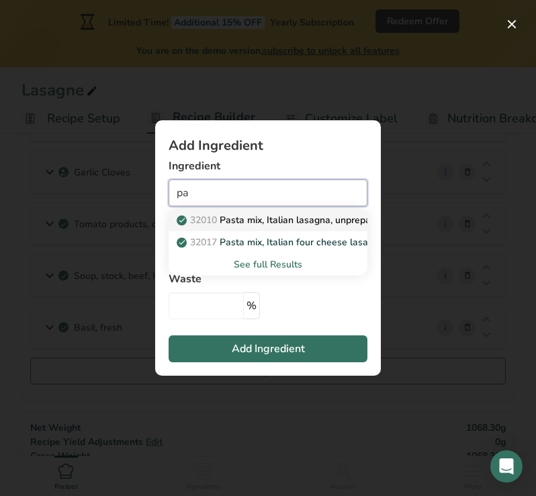
type input "p"
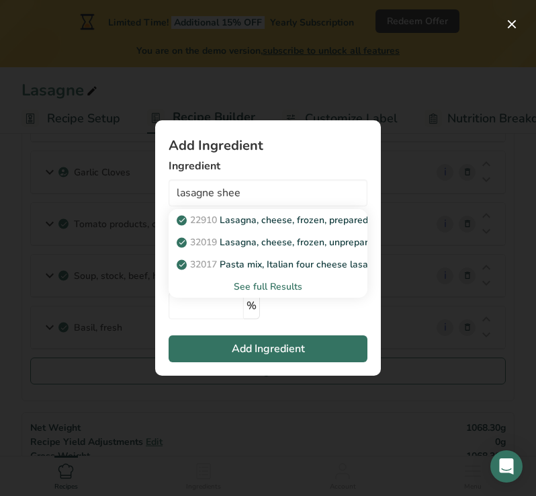
click at [284, 287] on div "See full Results" at bounding box center [267, 286] width 177 height 14
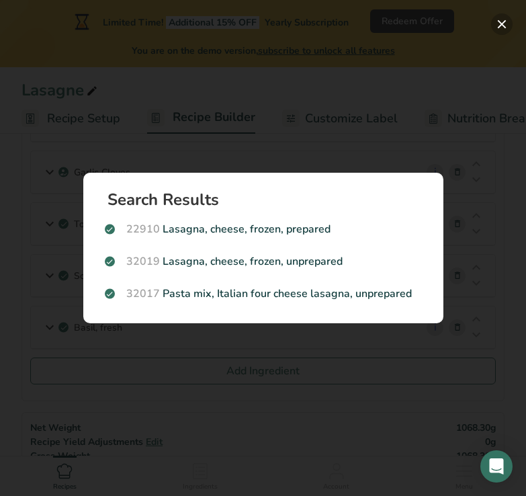
click at [500, 19] on button "Search results modal" at bounding box center [501, 23] width 21 height 21
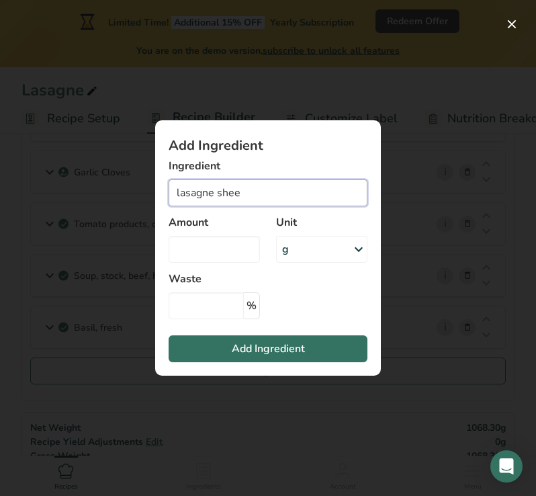
click at [279, 187] on input "lasagne shee" at bounding box center [268, 192] width 199 height 27
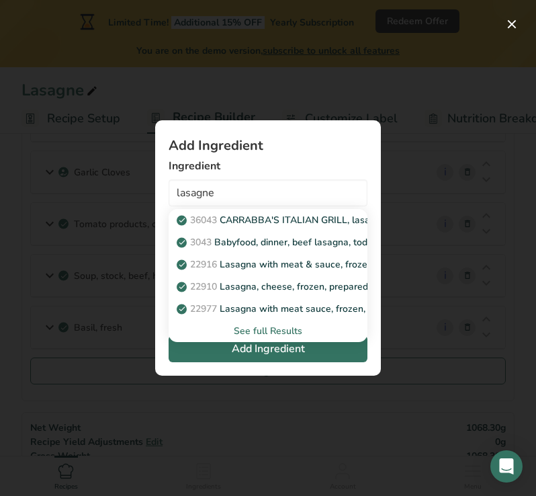
click at [269, 326] on div "See full Results" at bounding box center [267, 331] width 177 height 14
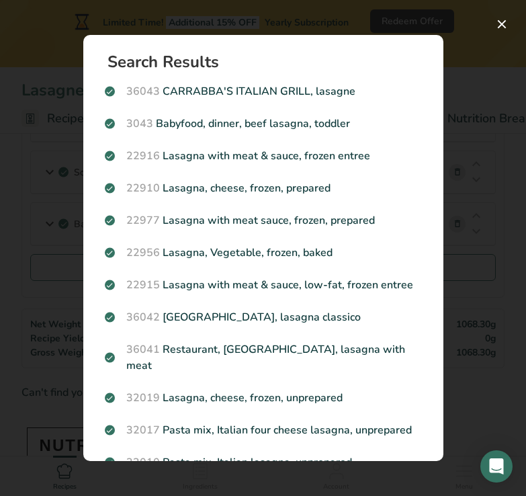
scroll to position [15, 0]
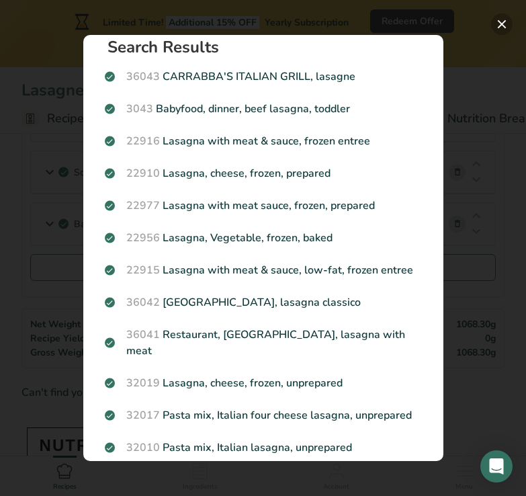
click at [503, 16] on button "Search results modal" at bounding box center [501, 23] width 21 height 21
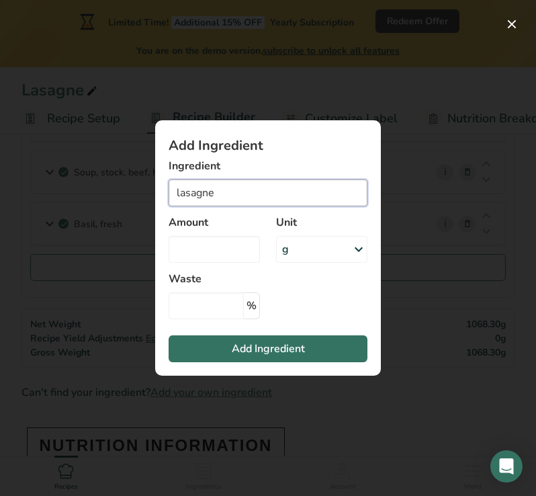
click at [291, 195] on input "lasagne" at bounding box center [268, 192] width 199 height 27
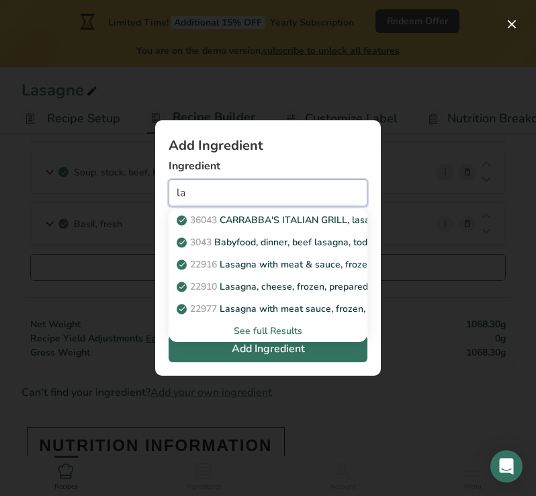
type input "l"
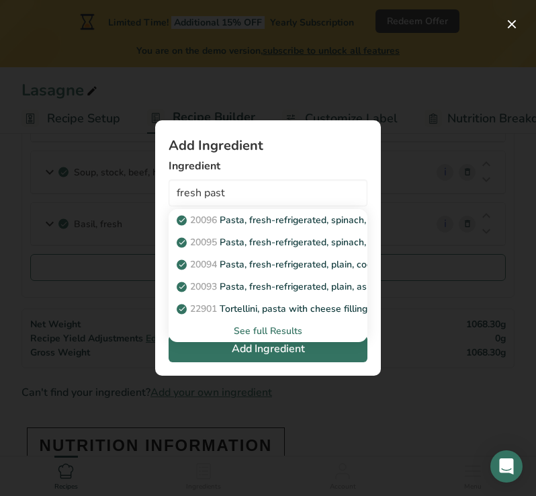
click at [258, 326] on div "See full Results" at bounding box center [267, 331] width 177 height 14
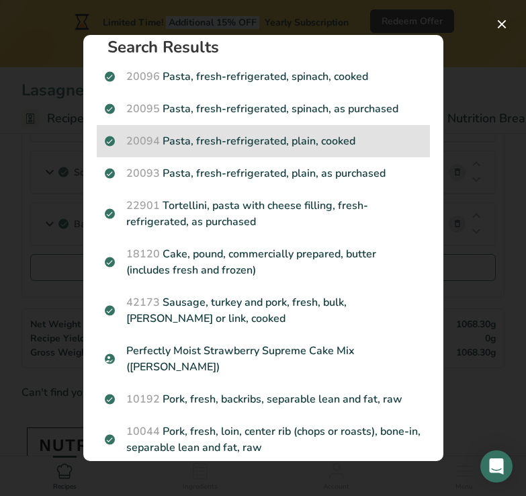
click at [260, 133] on p "20094 Pasta, fresh-refrigerated, plain, cooked" at bounding box center [263, 141] width 317 height 16
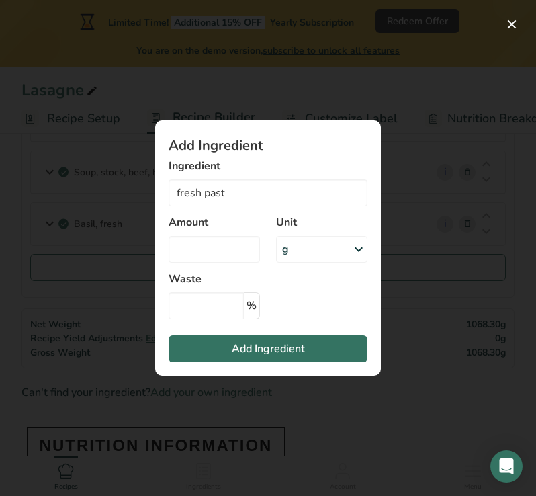
type input "Pasta, fresh-refrigerated, plain, cooked"
click at [231, 248] on input "Add ingredient modal" at bounding box center [214, 249] width 91 height 27
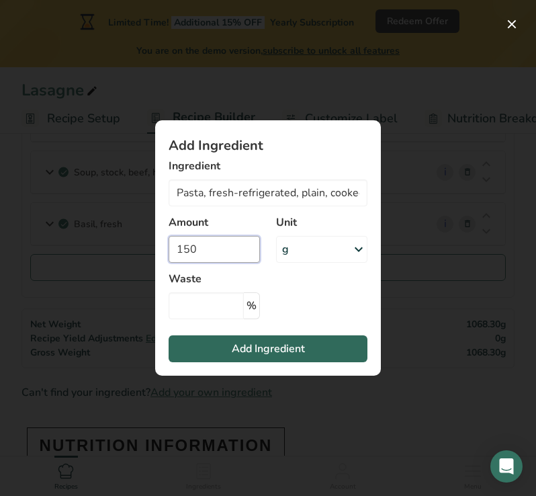
type input "150"
click at [271, 347] on span "Add Ingredient" at bounding box center [268, 348] width 73 height 16
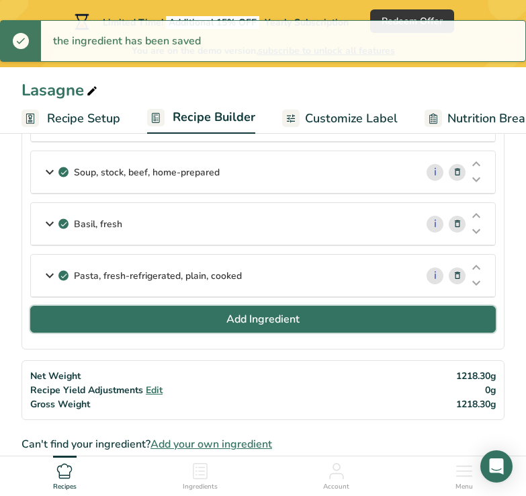
click at [254, 322] on span "Add Ingredient" at bounding box center [262, 319] width 73 height 16
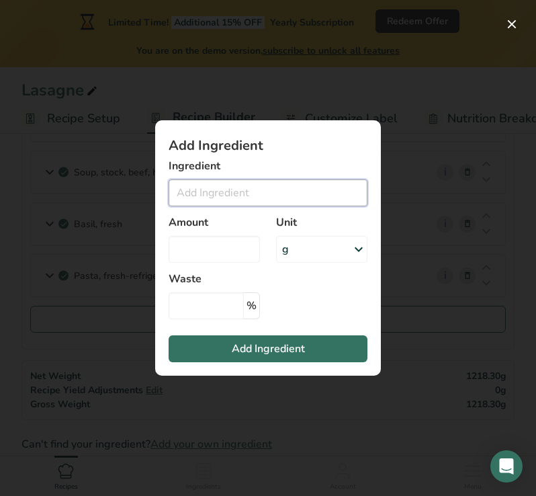
click at [220, 195] on input "Add ingredient modal" at bounding box center [268, 192] width 199 height 27
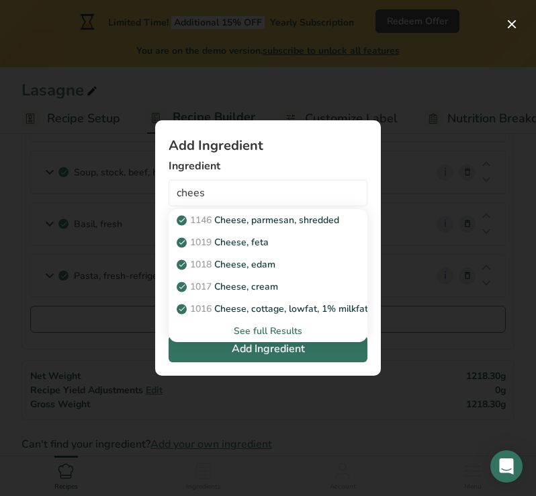
click at [261, 332] on div "See full Results" at bounding box center [267, 331] width 177 height 14
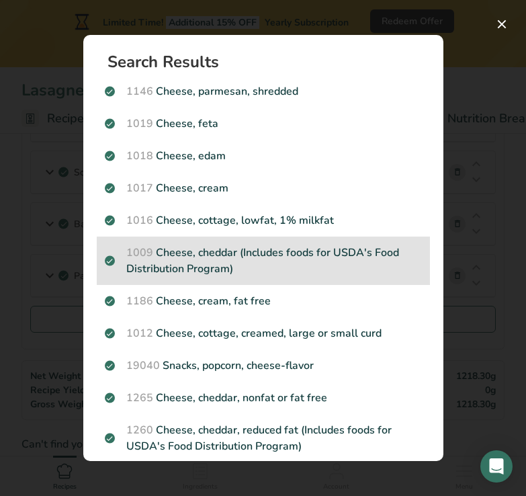
click at [221, 257] on p "1009 Cheese, cheddar (Includes foods for USDA's Food Distribution Program)" at bounding box center [263, 260] width 317 height 32
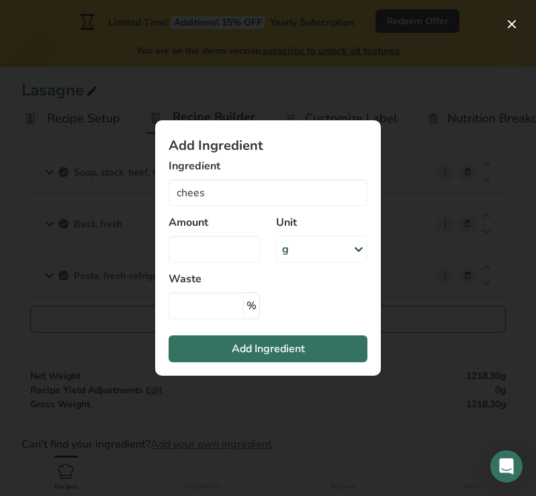
type input "Cheese, cheddar (Includes foods for USDA's Food Distribution Program)"
click at [221, 257] on input "Add ingredient modal" at bounding box center [214, 249] width 91 height 27
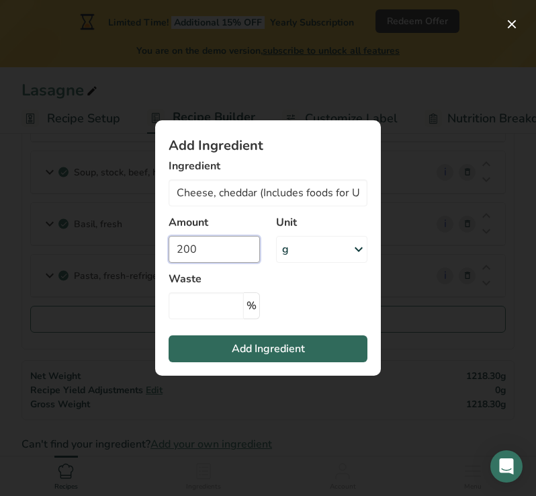
type input "200"
click at [271, 344] on span "Add Ingredient" at bounding box center [268, 348] width 73 height 16
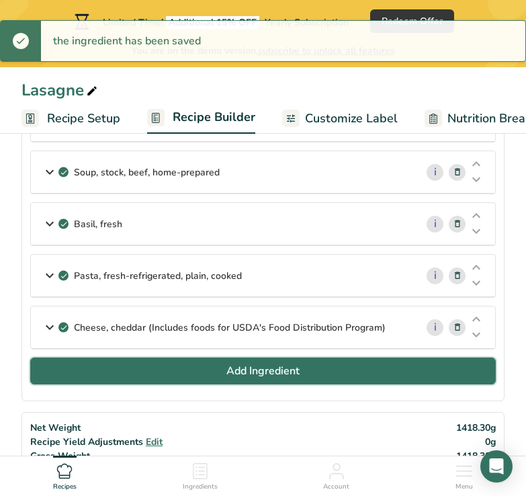
click at [314, 367] on button "Add Ingredient" at bounding box center [262, 370] width 465 height 27
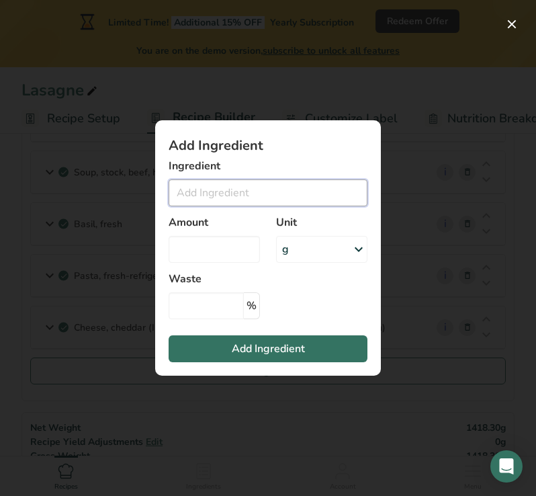
click at [217, 197] on input "Add ingredient modal" at bounding box center [268, 192] width 199 height 27
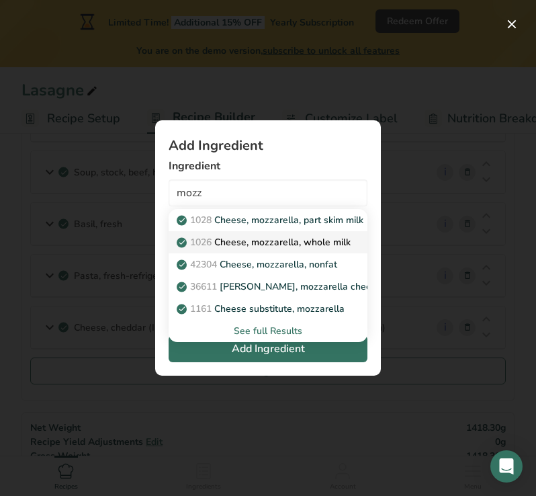
click at [251, 239] on p "1026 Cheese, mozzarella, whole milk" at bounding box center [264, 242] width 171 height 14
type input "Cheese, mozzarella, whole milk"
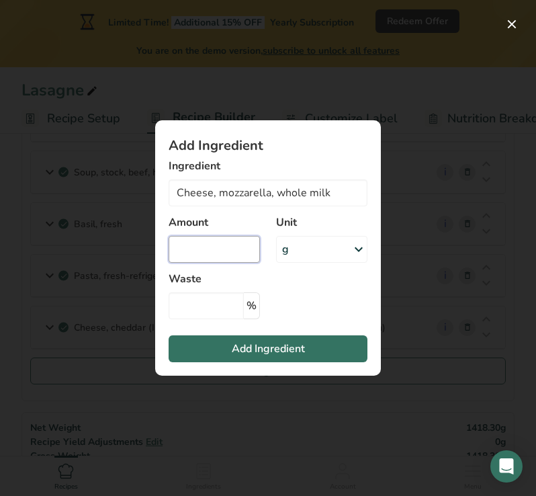
click at [247, 249] on input "Add ingredient modal" at bounding box center [214, 249] width 91 height 27
type input "100"
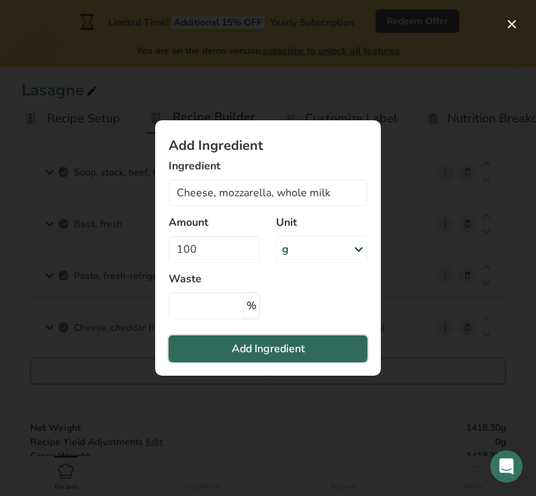
click at [266, 344] on span "Add Ingredient" at bounding box center [268, 348] width 73 height 16
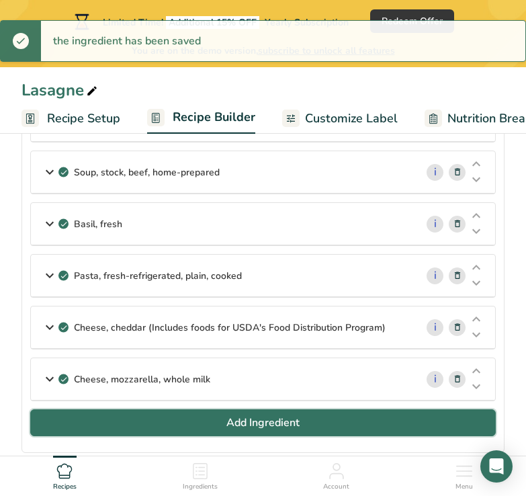
click at [236, 427] on span "Add Ingredient" at bounding box center [262, 422] width 73 height 16
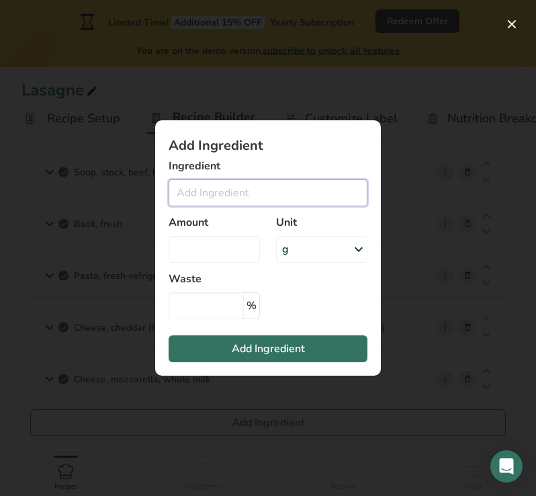
click at [189, 191] on input "Add ingredient modal" at bounding box center [268, 192] width 199 height 27
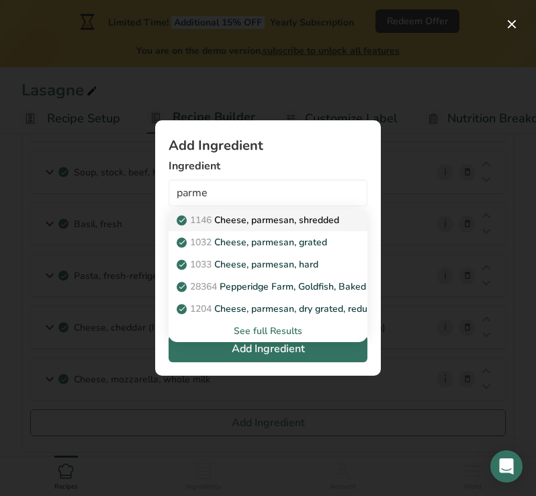
click at [234, 222] on p "1146 Cheese, parmesan, shredded" at bounding box center [259, 220] width 160 height 14
type input "Cheese, parmesan, shredded"
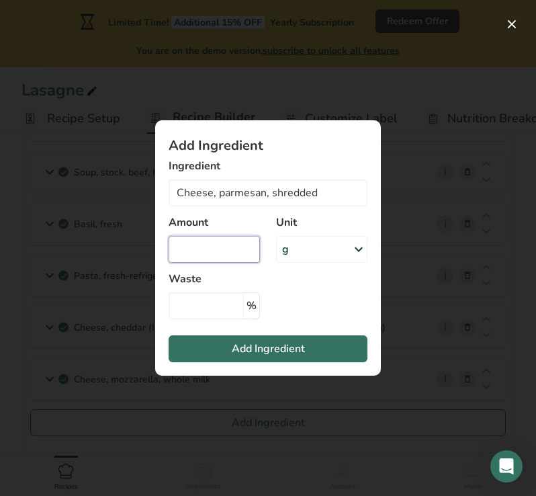
click at [232, 254] on input "Add ingredient modal" at bounding box center [214, 249] width 91 height 27
type input "50"
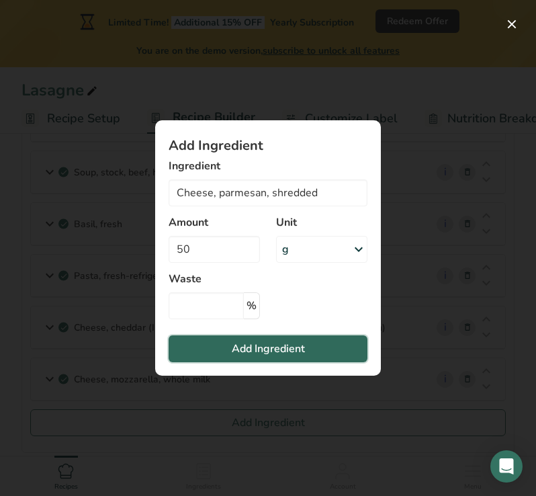
click at [287, 345] on span "Add Ingredient" at bounding box center [268, 348] width 73 height 16
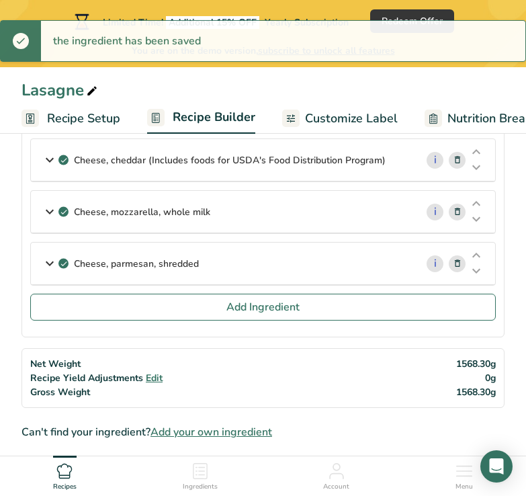
scroll to position [679, 0]
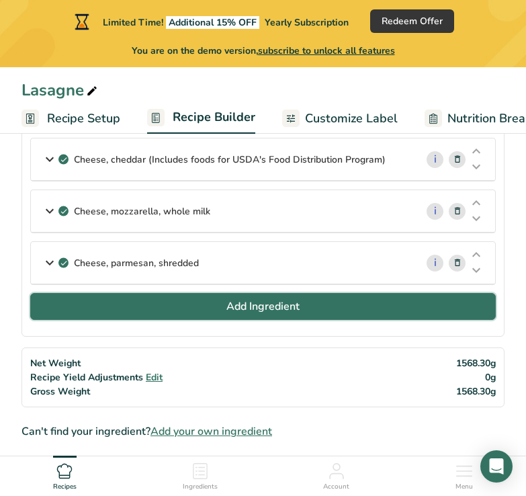
click at [261, 308] on span "Add Ingredient" at bounding box center [262, 306] width 73 height 16
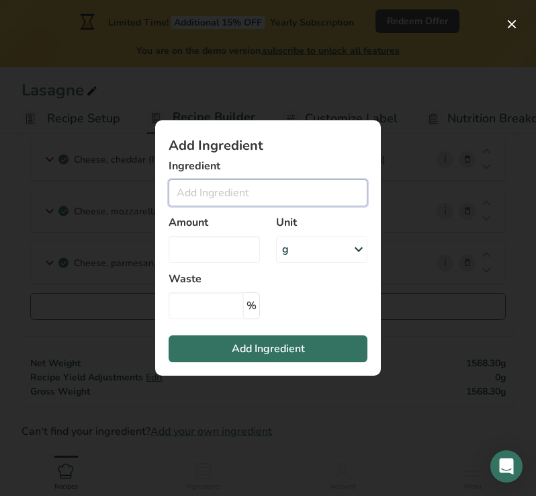
click at [224, 194] on input "Add ingredient modal" at bounding box center [268, 192] width 199 height 27
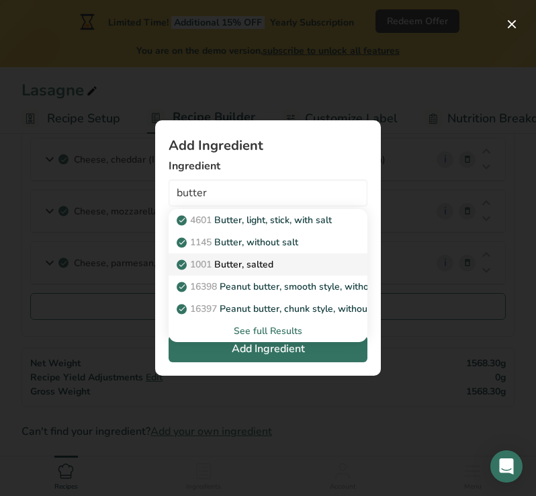
click at [231, 256] on link "1001 Butter, salted" at bounding box center [268, 264] width 199 height 22
type input "Butter, salted"
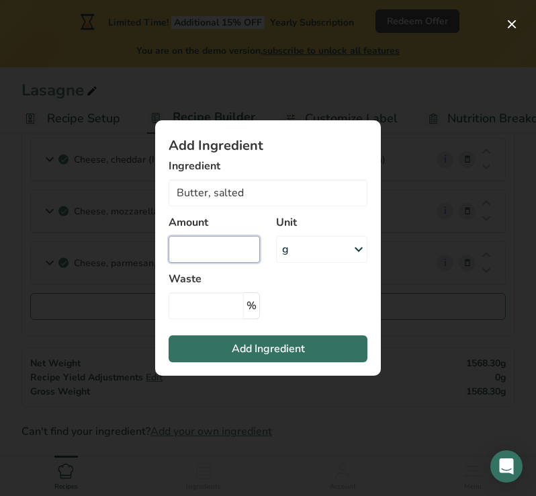
click at [231, 256] on input "Add ingredient modal" at bounding box center [214, 249] width 91 height 27
type input "50"
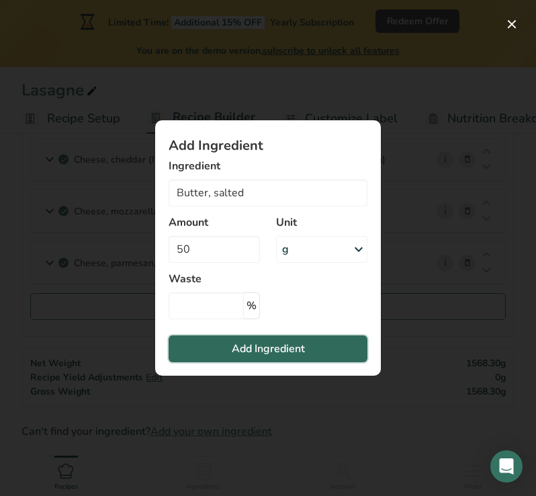
click at [265, 343] on span "Add Ingredient" at bounding box center [268, 348] width 73 height 16
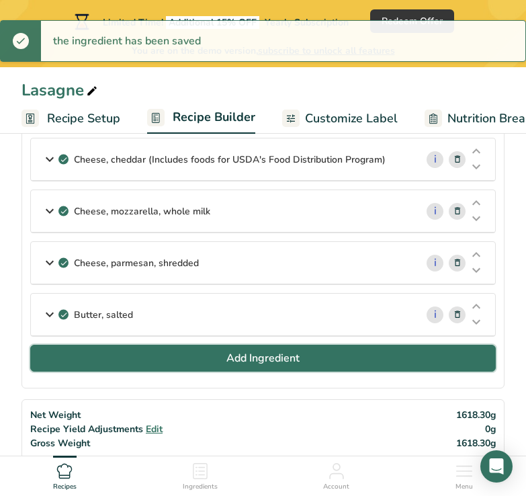
click at [262, 355] on span "Add Ingredient" at bounding box center [262, 358] width 73 height 16
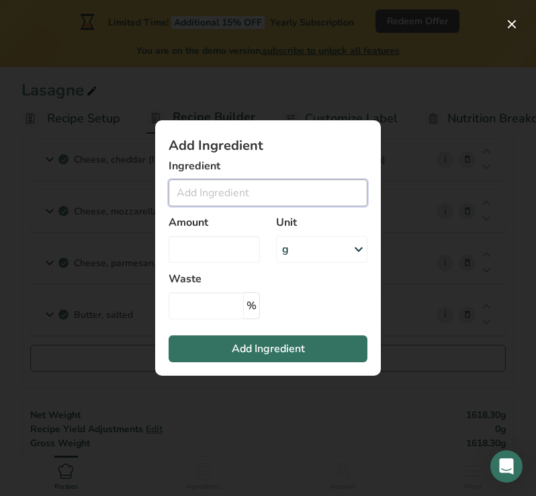
click at [226, 192] on input "Add ingredient modal" at bounding box center [268, 192] width 199 height 27
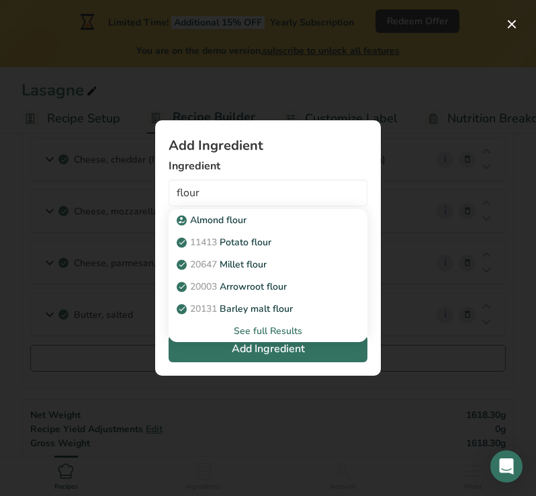
click at [279, 329] on div "See full Results" at bounding box center [267, 331] width 177 height 14
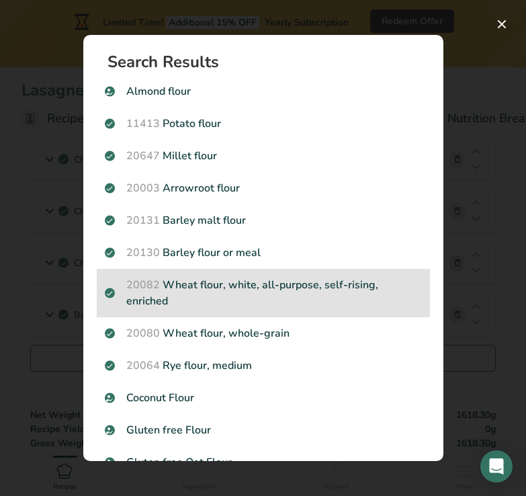
click at [238, 292] on p "20082 Wheat flour, white, all-purpose, self-rising, enriched" at bounding box center [263, 293] width 317 height 32
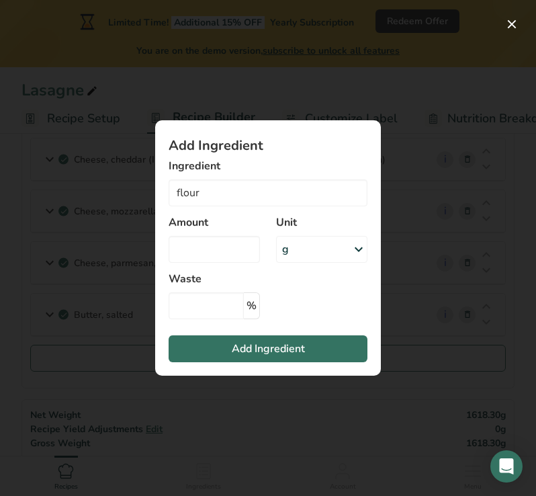
type input "Wheat flour, white, all-purpose, self-rising, enriched"
click at [240, 250] on input "Add ingredient modal" at bounding box center [214, 249] width 91 height 27
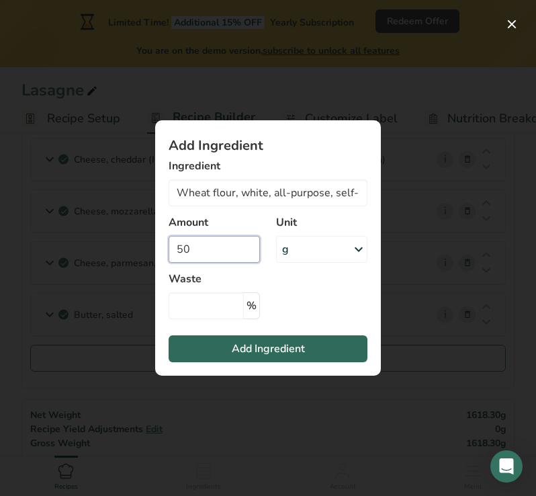
type input "50"
click at [270, 344] on span "Add Ingredient" at bounding box center [268, 348] width 73 height 16
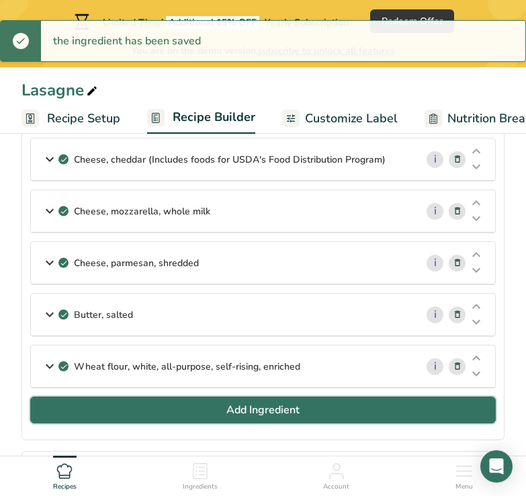
click at [261, 406] on span "Add Ingredient" at bounding box center [262, 410] width 73 height 16
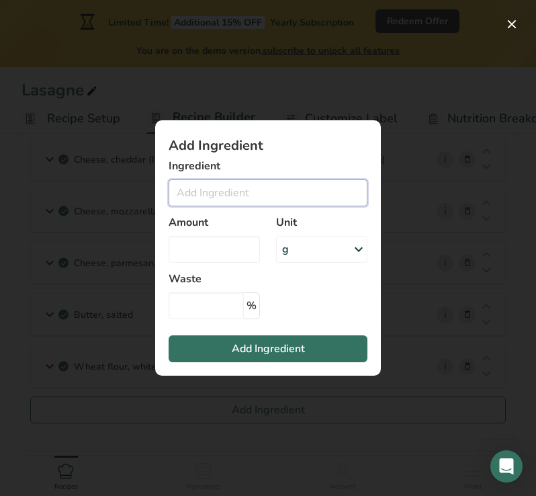
click at [217, 192] on input "Add ingredient modal" at bounding box center [268, 192] width 199 height 27
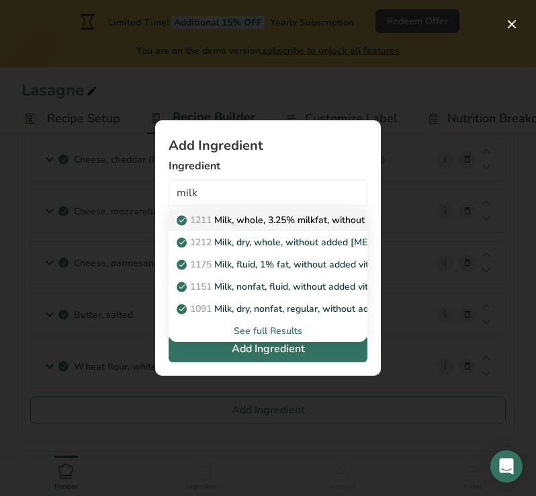
click at [230, 216] on p "1211 Milk, whole, 3.25% milkfat, without added vitamin A and [MEDICAL_DATA]" at bounding box center [358, 220] width 358 height 14
type input "Milk, whole, 3.25% milkfat, without added vitamin A and [MEDICAL_DATA]"
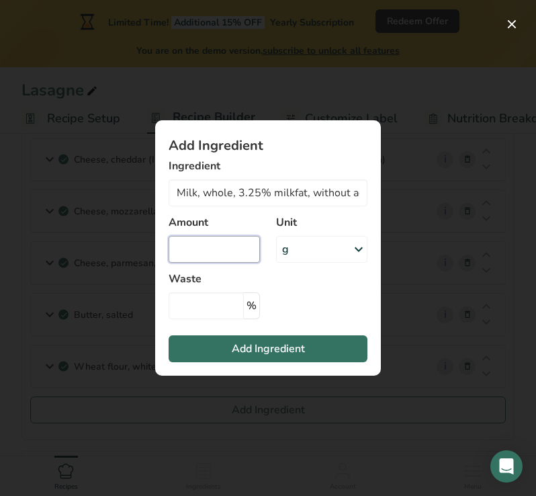
click at [232, 255] on input "Add ingredient modal" at bounding box center [214, 249] width 91 height 27
type input "330"
click at [360, 247] on icon "Add ingredient modal" at bounding box center [359, 249] width 16 height 24
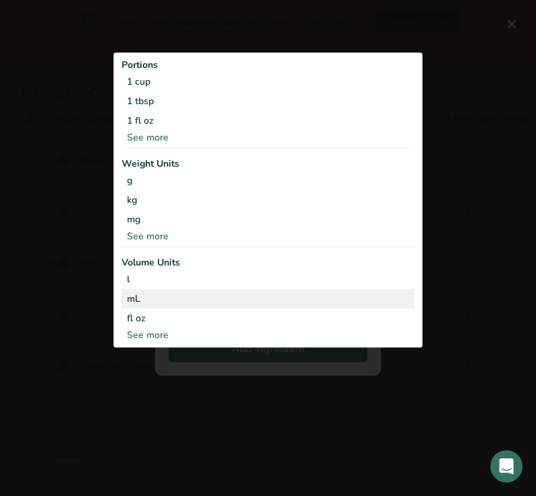
click at [236, 297] on div "mL" at bounding box center [268, 298] width 282 height 14
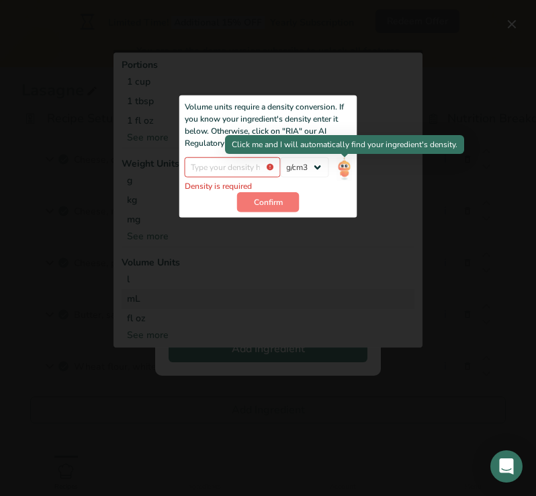
click at [339, 164] on img "Add ingredient modal" at bounding box center [343, 169] width 15 height 24
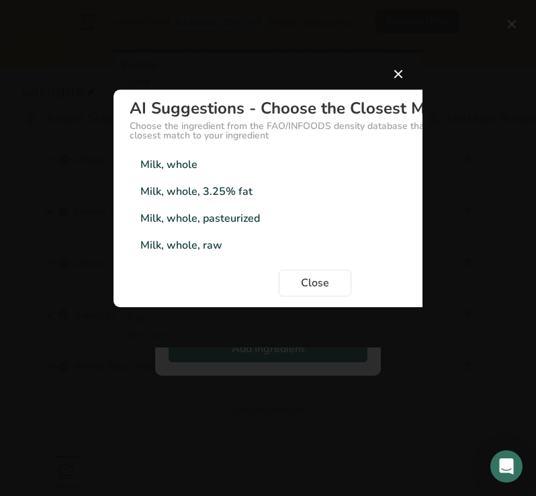
click at [211, 165] on div "Milk, whole 1.03g/cm3" at bounding box center [315, 164] width 371 height 27
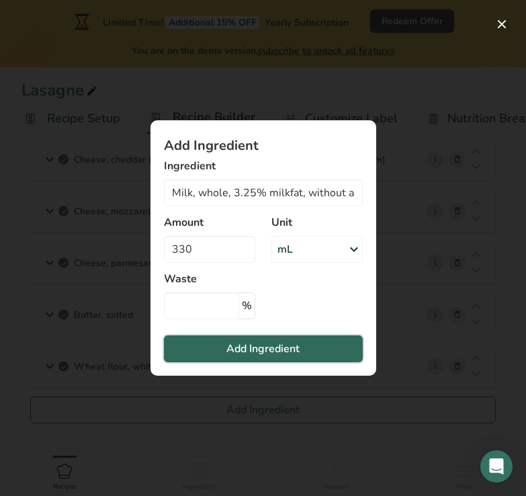
click at [254, 349] on span "Add Ingredient" at bounding box center [262, 348] width 73 height 16
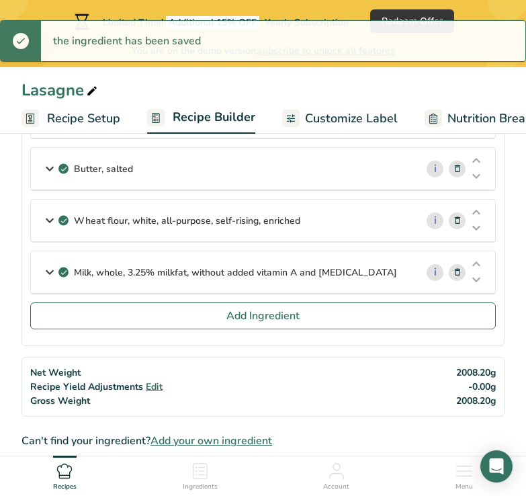
scroll to position [825, 0]
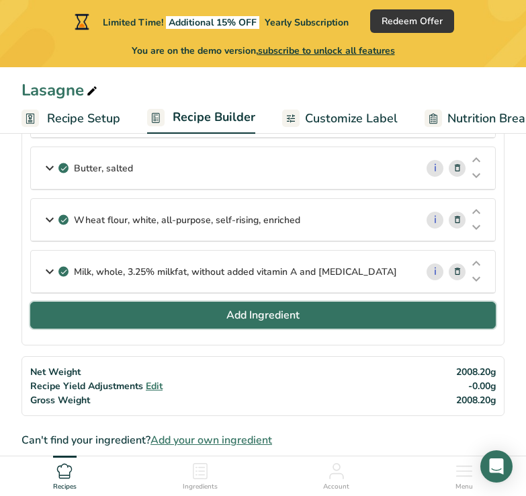
click at [258, 310] on span "Add Ingredient" at bounding box center [262, 315] width 73 height 16
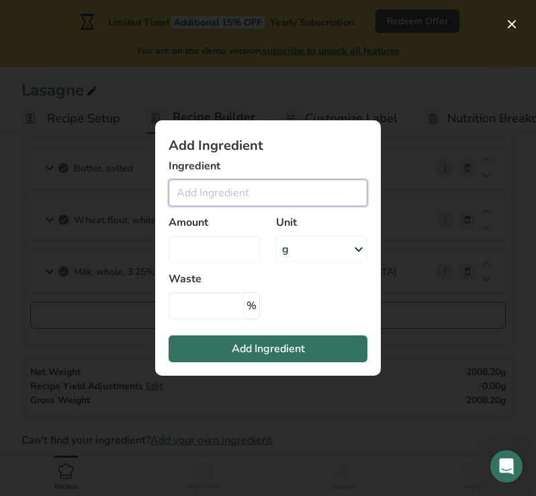
click at [263, 194] on input "Add ingredient modal" at bounding box center [268, 192] width 199 height 27
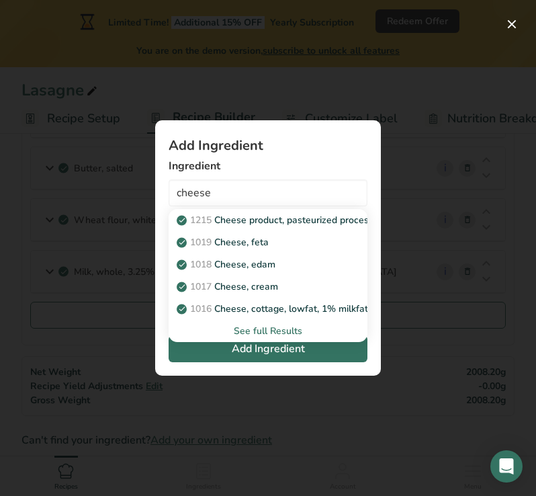
click at [260, 330] on div "See full Results" at bounding box center [267, 331] width 177 height 14
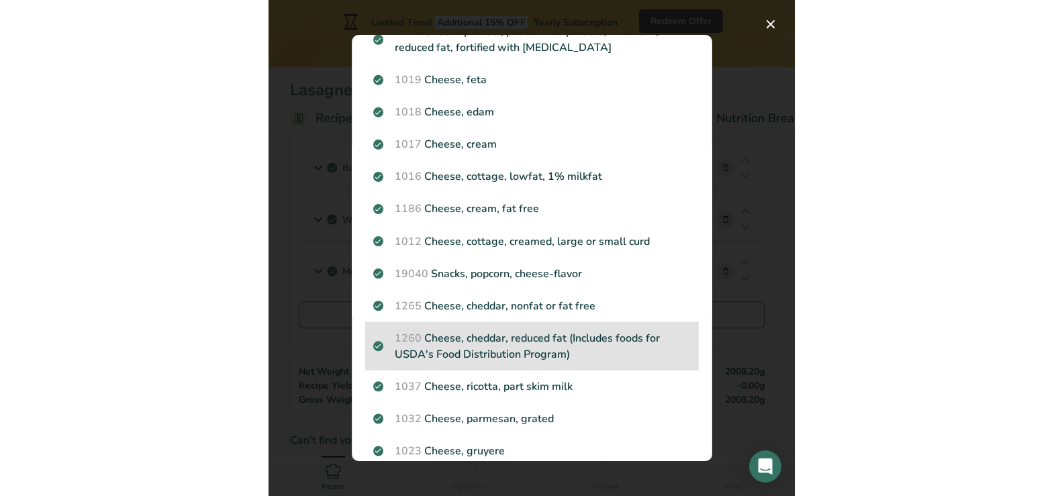
scroll to position [61, 0]
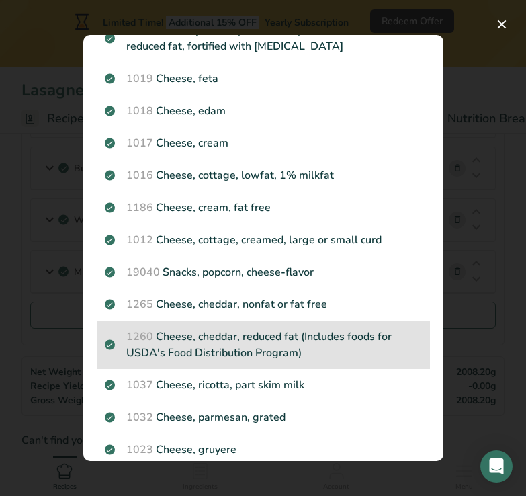
click at [226, 342] on p "1260 Cheese, cheddar, reduced fat (Includes foods for USDA's Food Distribution …" at bounding box center [263, 344] width 317 height 32
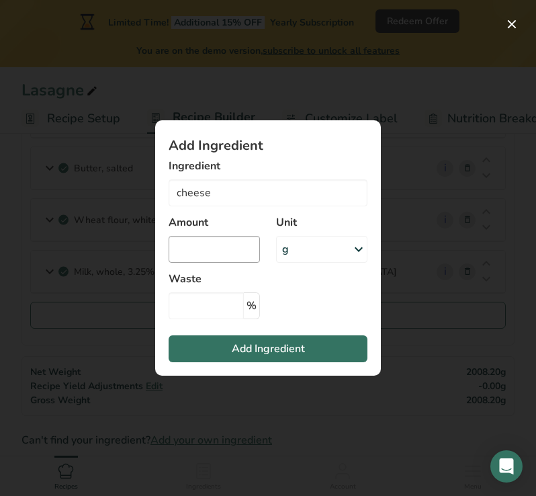
type input "Cheese, cheddar, reduced fat (Includes foods for USDA's Food Distribution Progr…"
click at [220, 248] on input "Add ingredient modal" at bounding box center [214, 249] width 91 height 27
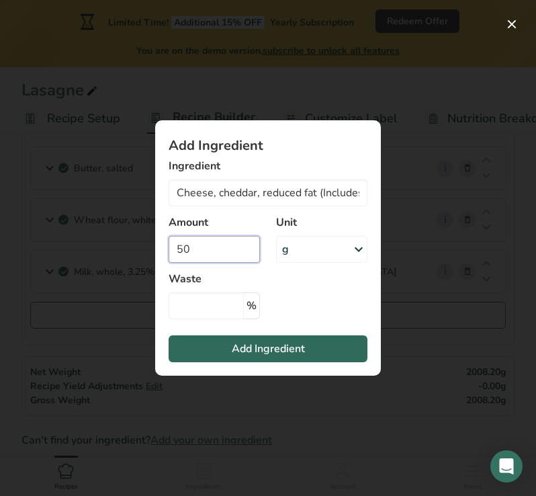
type input "50"
click at [274, 345] on span "Add Ingredient" at bounding box center [268, 348] width 73 height 16
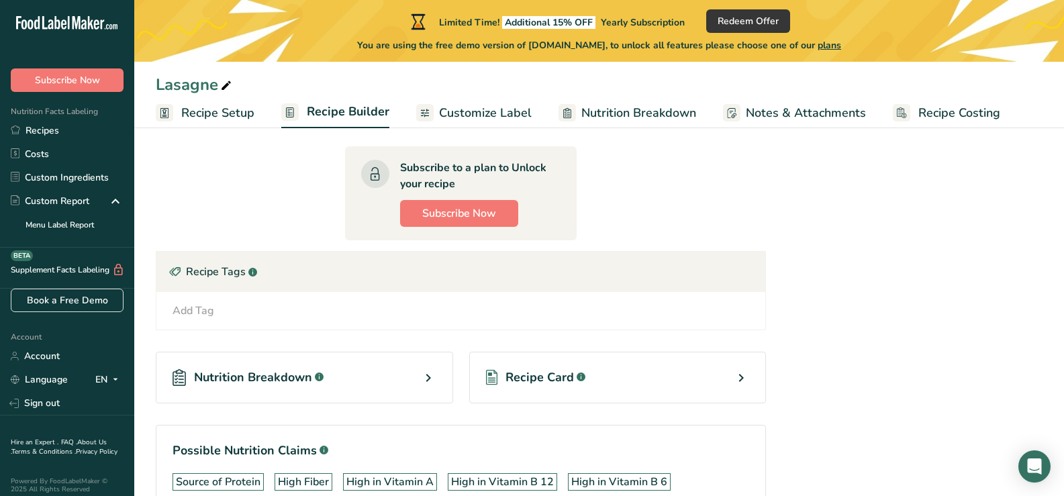
scroll to position [1114, 0]
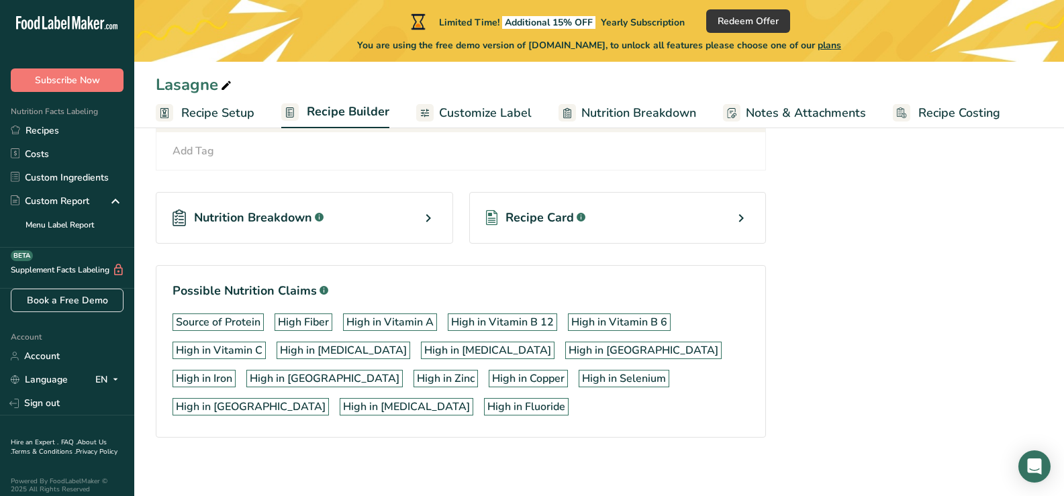
click at [427, 212] on icon at bounding box center [428, 218] width 16 height 24
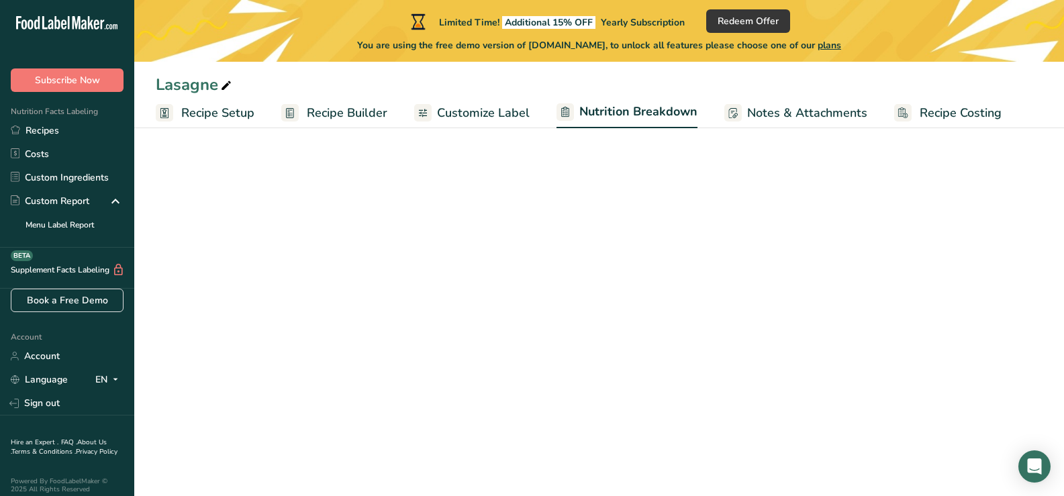
select select "Calories"
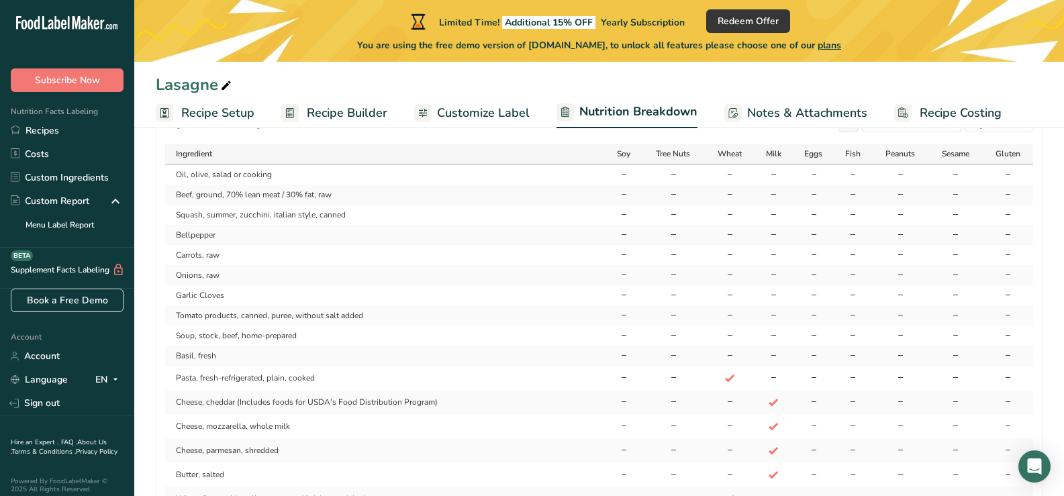
scroll to position [1145, 0]
click at [463, 111] on span "Customize Label" at bounding box center [483, 113] width 93 height 18
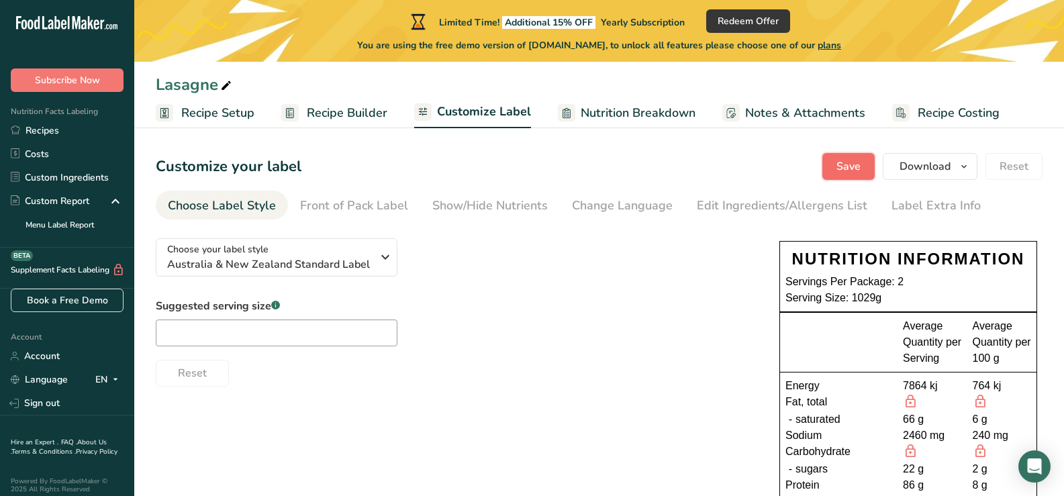
click at [859, 160] on span "Save" at bounding box center [849, 166] width 24 height 16
click at [958, 160] on span "button" at bounding box center [964, 166] width 16 height 16
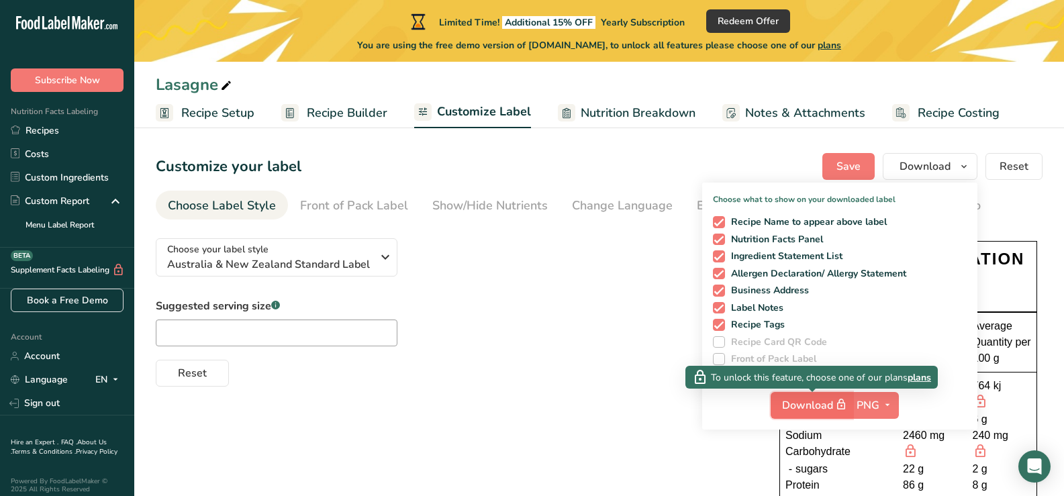
click at [819, 406] on span "Download" at bounding box center [815, 405] width 67 height 17
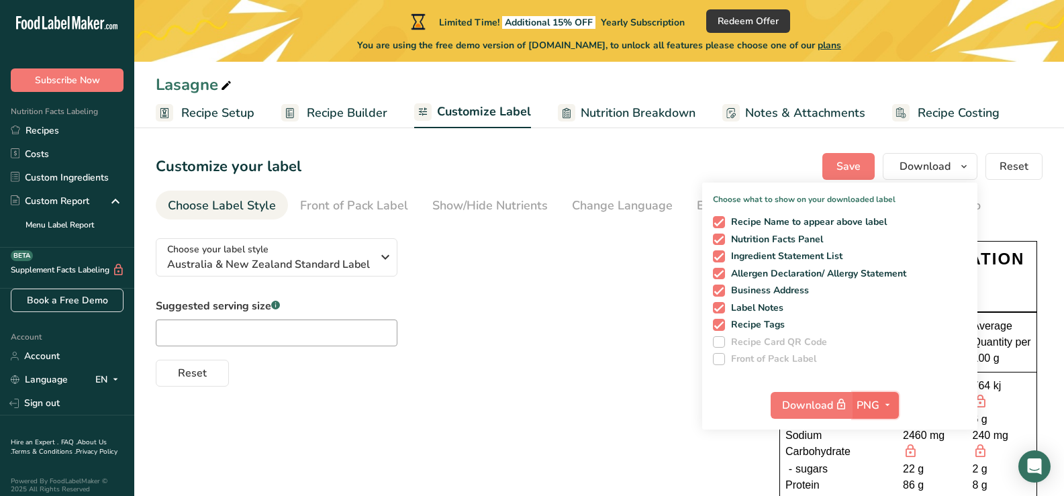
click at [876, 402] on span "PNG" at bounding box center [868, 406] width 23 height 16
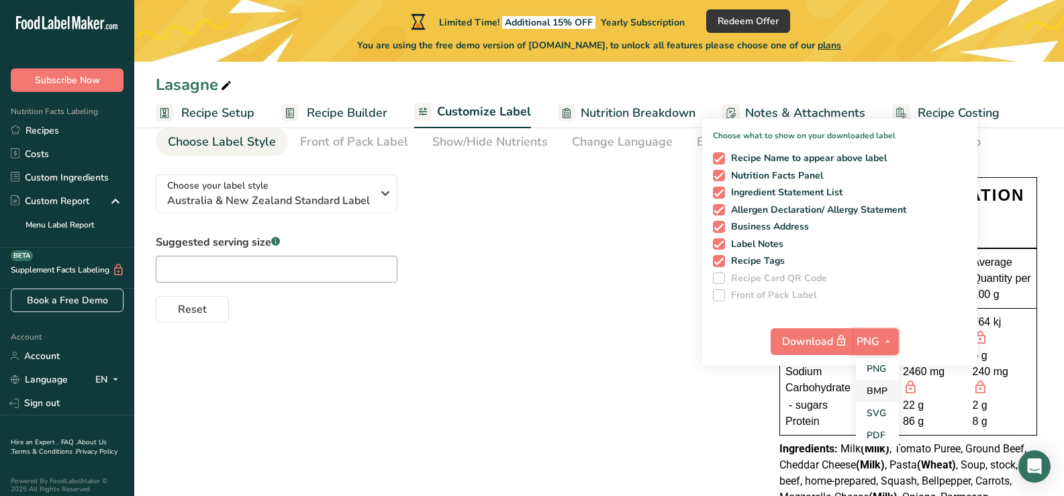
scroll to position [64, 0]
click at [877, 432] on link "PDF" at bounding box center [877, 435] width 43 height 22
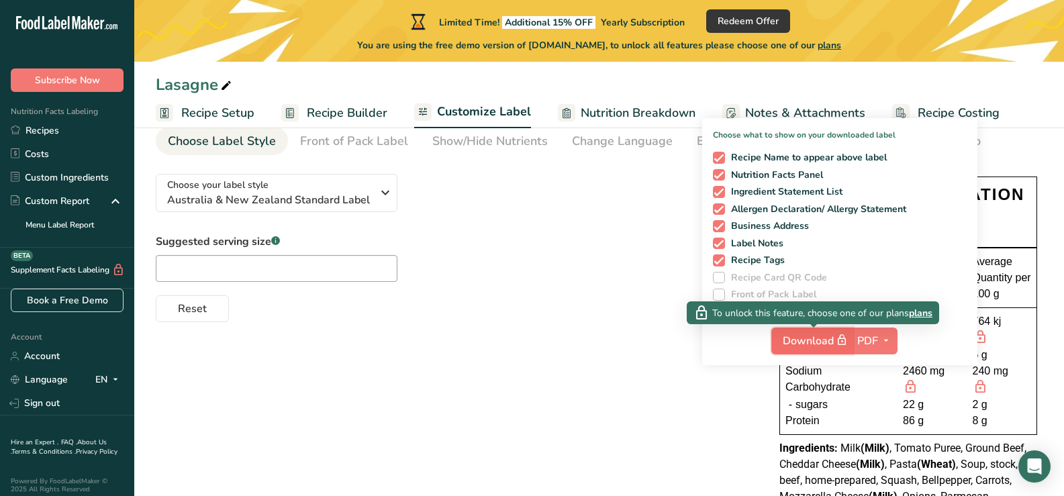
click at [804, 341] on span "Download" at bounding box center [816, 340] width 67 height 17
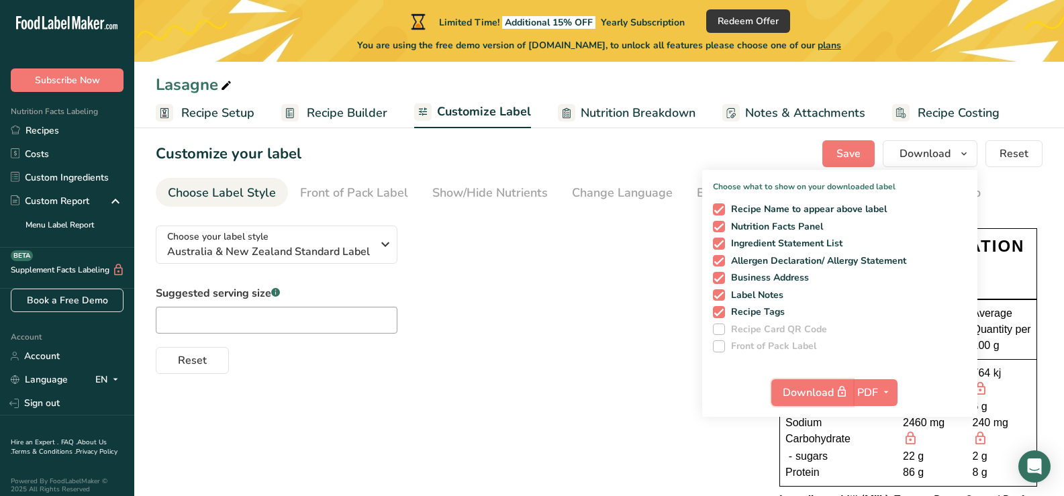
scroll to position [0, 0]
